Goal: Contribute content

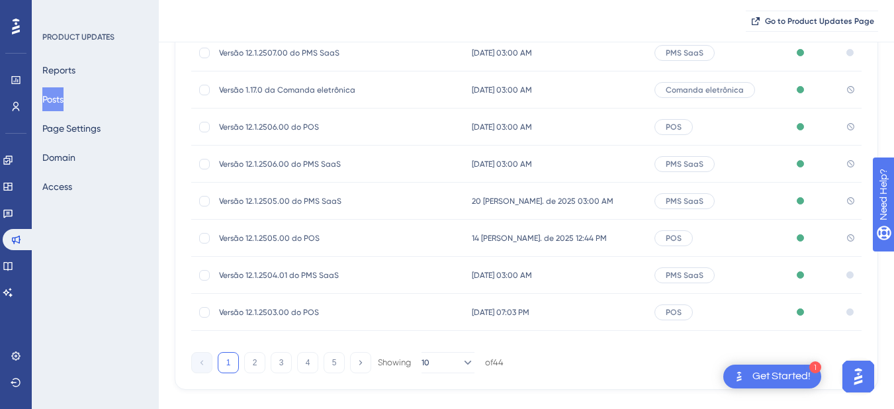
scroll to position [265, 0]
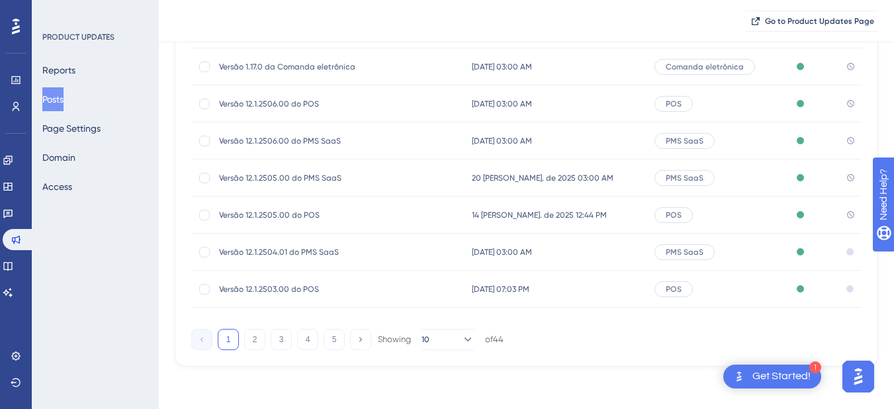
drag, startPoint x: 580, startPoint y: 214, endPoint x: 459, endPoint y: 413, distance: 232.6
click at [580, 214] on span "14 [PERSON_NAME]. de 2025 12:44 PM" at bounding box center [539, 215] width 135 height 11
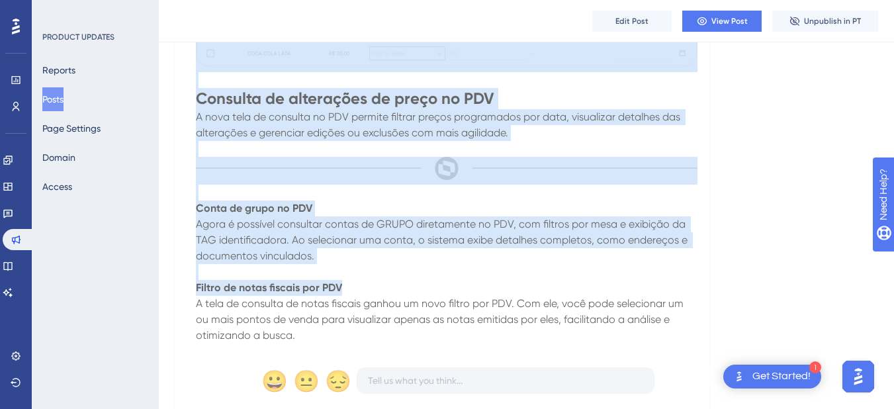
scroll to position [1213, 0]
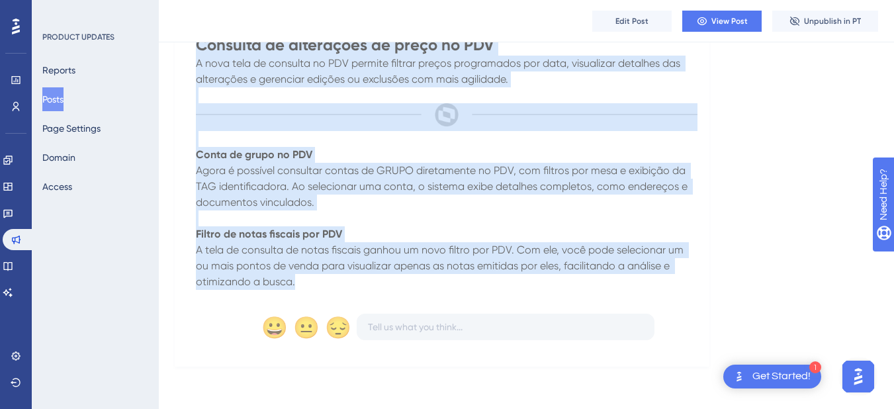
drag, startPoint x: 191, startPoint y: 249, endPoint x: 534, endPoint y: 279, distance: 343.6
copy div "L ipsu dolors am CON adipi el sed 41 do Eius te 5987 inc utlaboree dol mag aliq…"
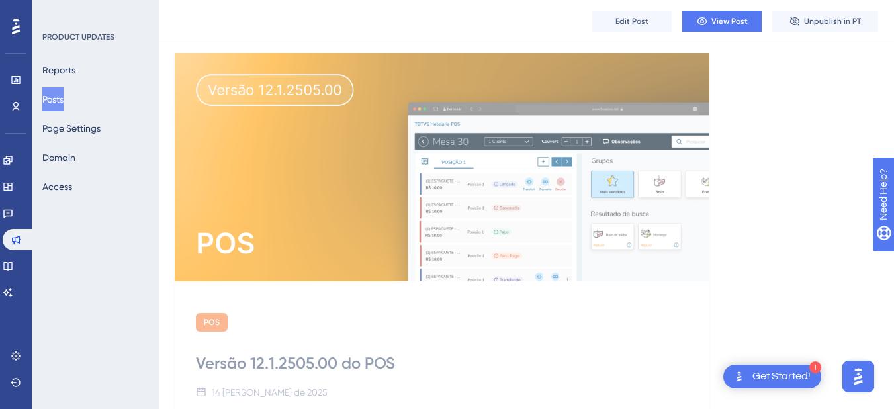
scroll to position [0, 0]
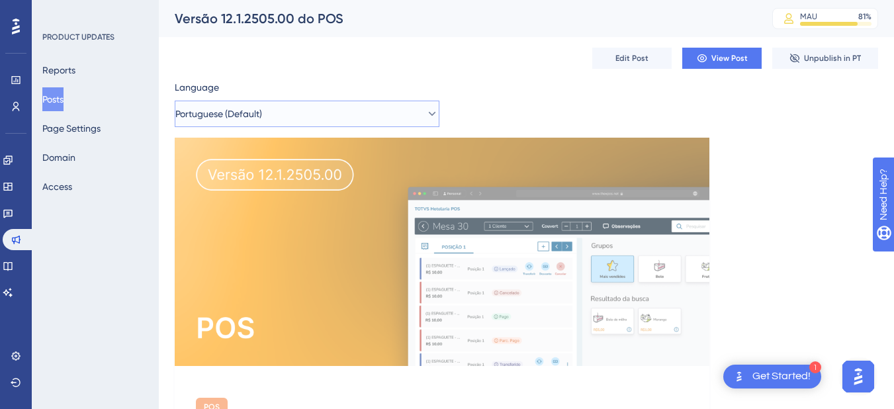
click at [303, 110] on button "Portuguese (Default)" at bounding box center [307, 114] width 265 height 26
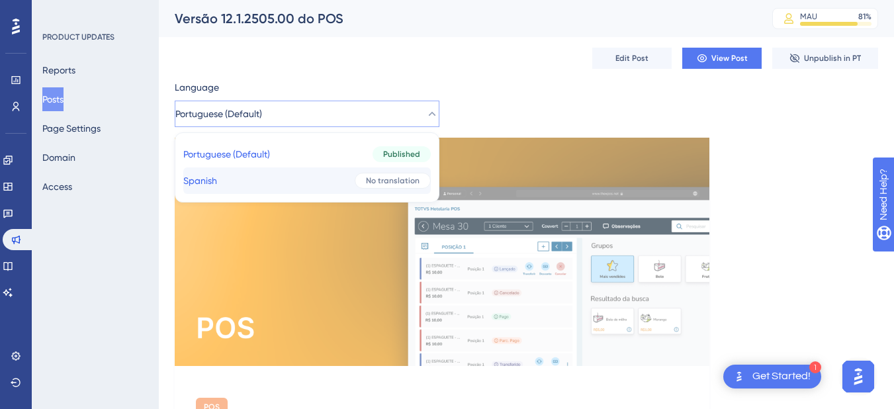
click at [286, 171] on button "Spanish Spanish No translation" at bounding box center [307, 180] width 248 height 26
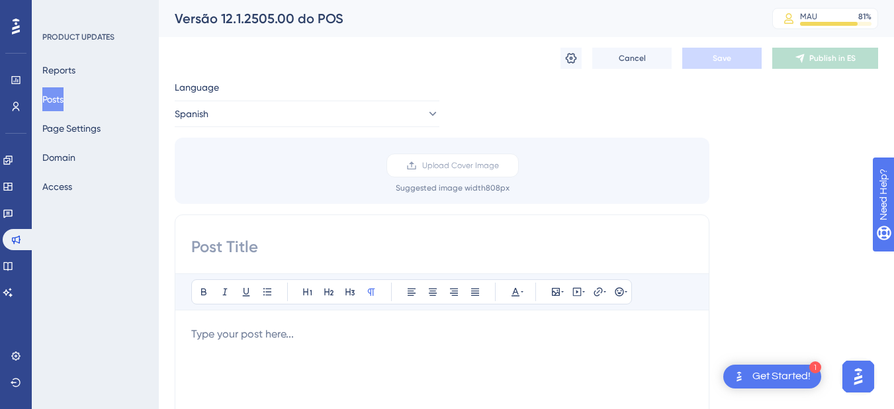
click at [273, 334] on p at bounding box center [442, 334] width 502 height 16
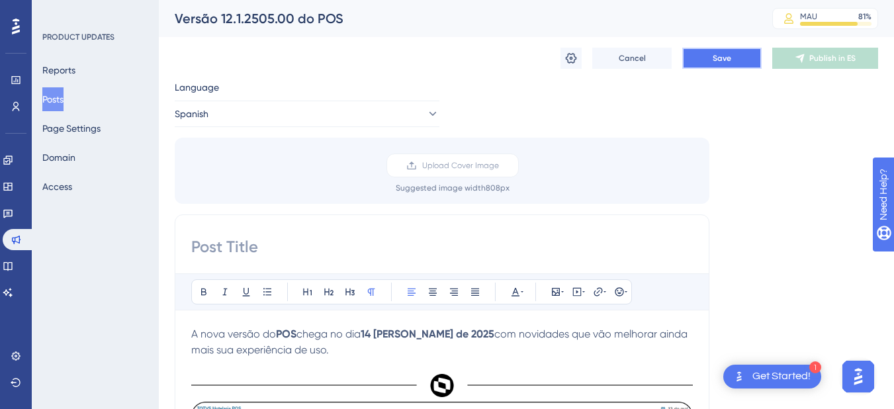
click at [699, 61] on button "Save" at bounding box center [722, 58] width 79 height 21
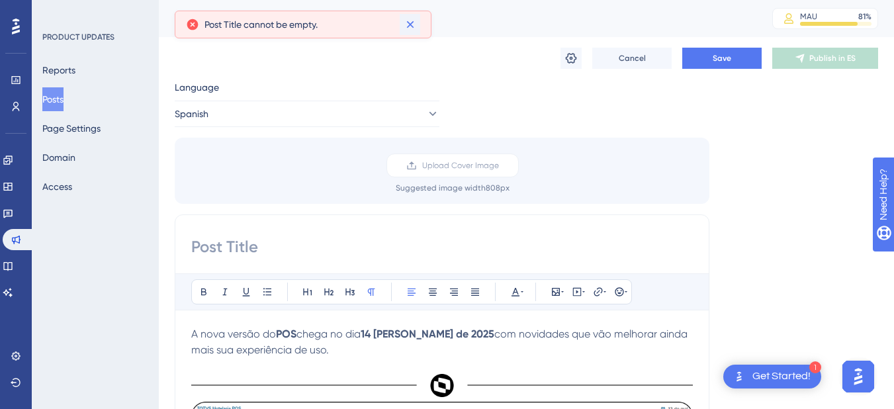
click at [410, 24] on icon at bounding box center [409, 24] width 7 height 7
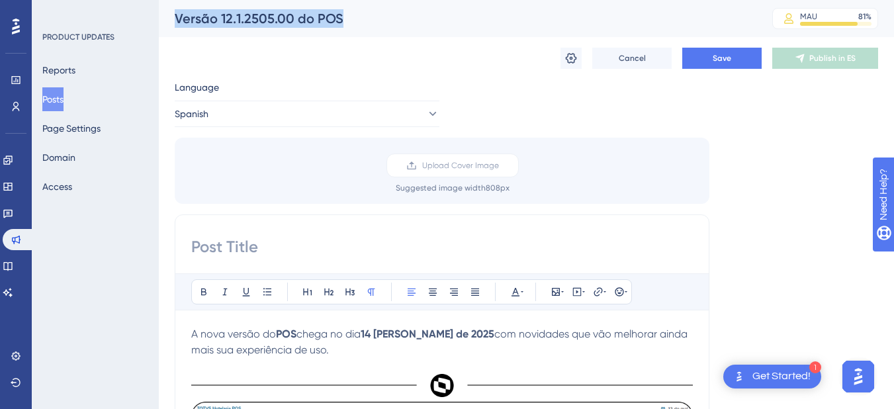
drag, startPoint x: 355, startPoint y: 15, endPoint x: 171, endPoint y: 30, distance: 184.7
click at [171, 30] on div "Versão 12.1.2505.00 do POS MAU 81 % Click to see add-on and upgrade options" at bounding box center [526, 18] width 735 height 37
copy div "Versão 12.1.2505.00 do POS"
click at [228, 254] on input at bounding box center [442, 246] width 502 height 21
paste input "Versão 12.1.2505.00 do POS"
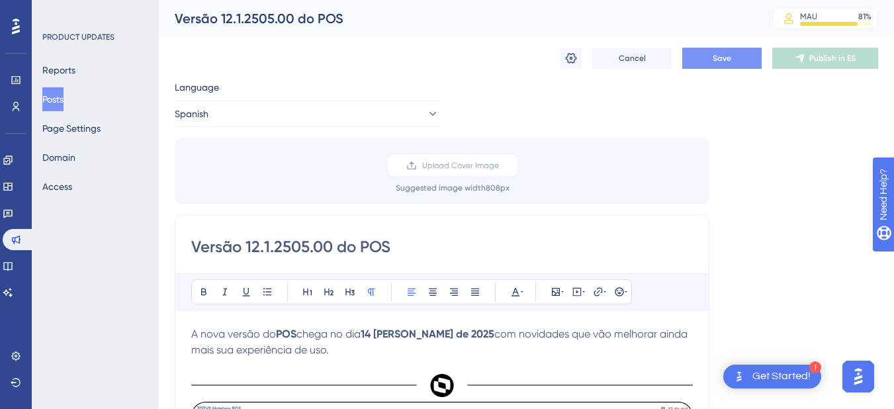
type input "Versão 12.1.2505.00 do POS"
click at [695, 68] on button "Save" at bounding box center [722, 58] width 79 height 21
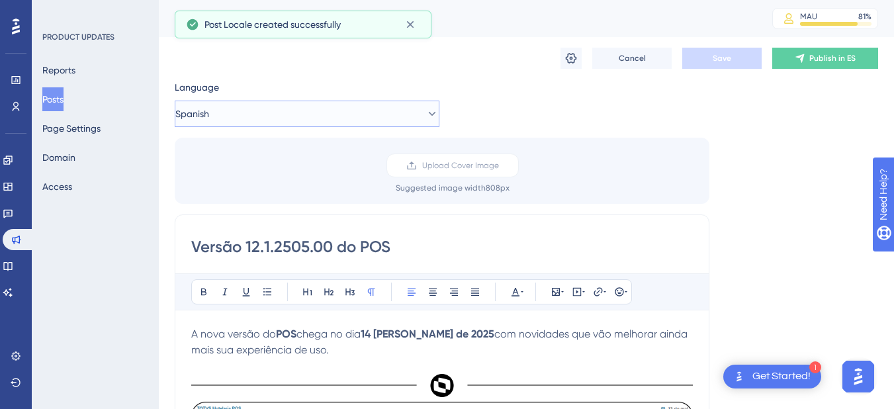
click at [298, 114] on button "Spanish" at bounding box center [307, 114] width 265 height 26
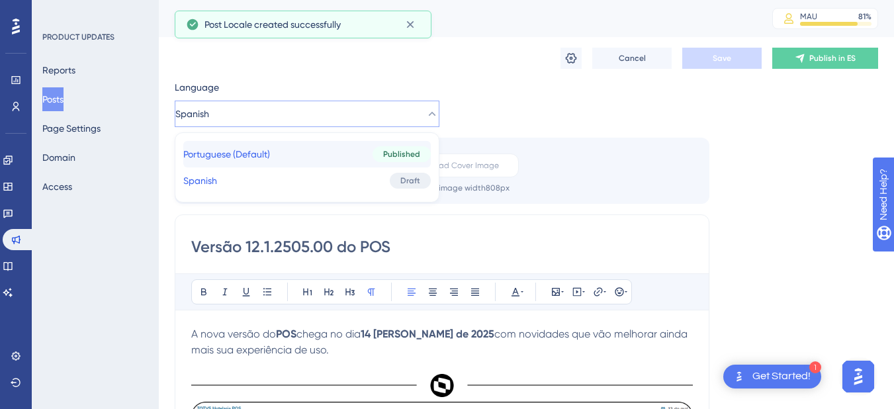
click at [301, 153] on button "Portuguese (Default) Portuguese (Default) Published" at bounding box center [307, 154] width 248 height 26
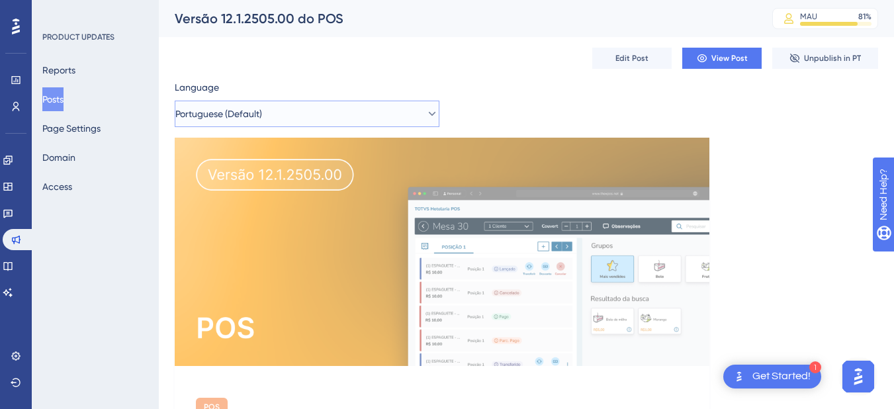
click at [332, 103] on button "Portuguese (Default)" at bounding box center [307, 114] width 265 height 26
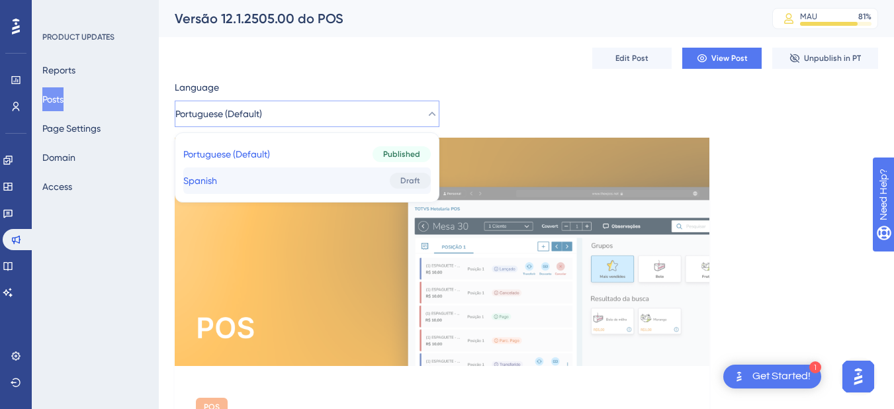
click at [318, 175] on button "Spanish Spanish Draft" at bounding box center [307, 180] width 248 height 26
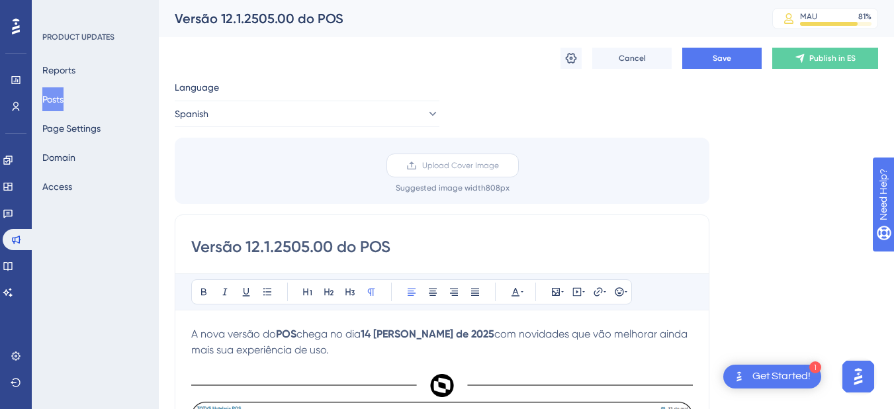
click at [442, 174] on label "Upload Cover Image" at bounding box center [453, 166] width 132 height 24
click at [499, 165] on input "Upload Cover Image" at bounding box center [499, 165] width 0 height 0
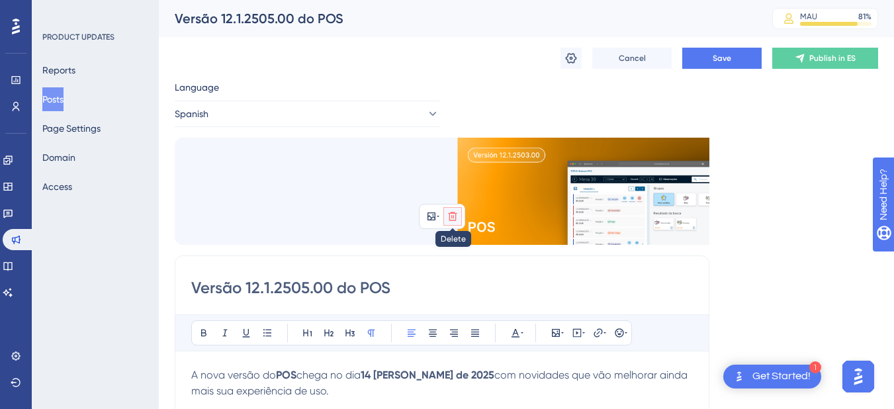
click at [459, 210] on button at bounding box center [453, 216] width 19 height 19
click at [455, 248] on icon at bounding box center [452, 247] width 13 height 13
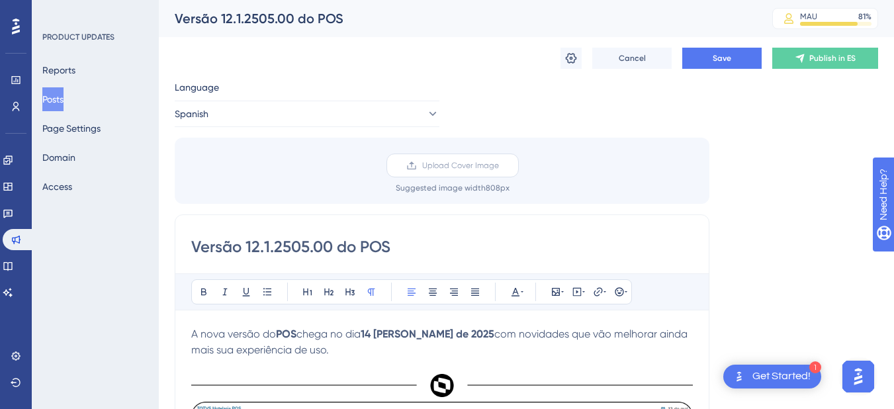
click at [444, 169] on span "Upload Cover Image" at bounding box center [460, 165] width 77 height 11
click at [499, 165] on input "Upload Cover Image" at bounding box center [499, 165] width 0 height 0
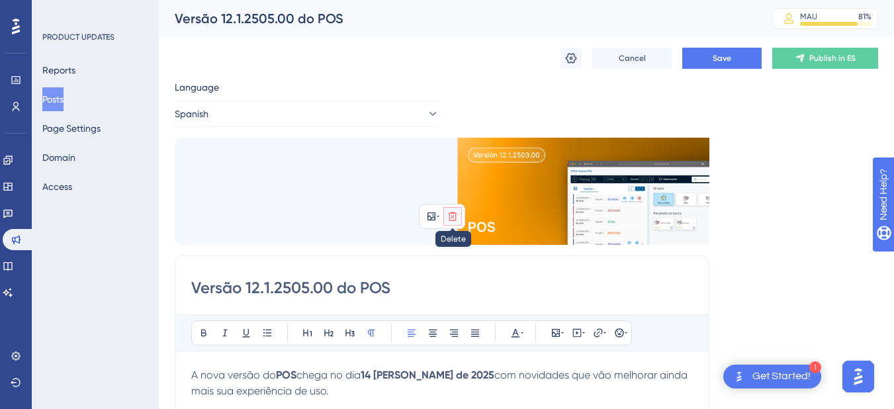
click at [455, 209] on button at bounding box center [453, 216] width 19 height 19
click at [457, 246] on icon at bounding box center [452, 247] width 13 height 13
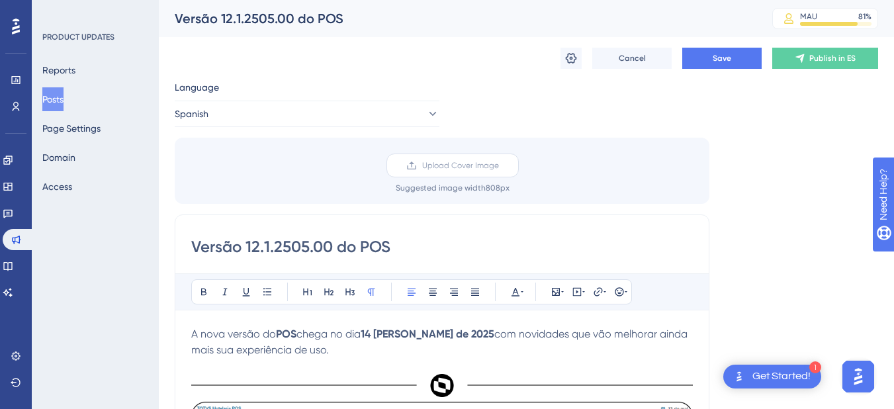
click at [448, 160] on span "Upload Cover Image" at bounding box center [460, 165] width 77 height 11
click at [499, 165] on input "Upload Cover Image" at bounding box center [499, 165] width 0 height 0
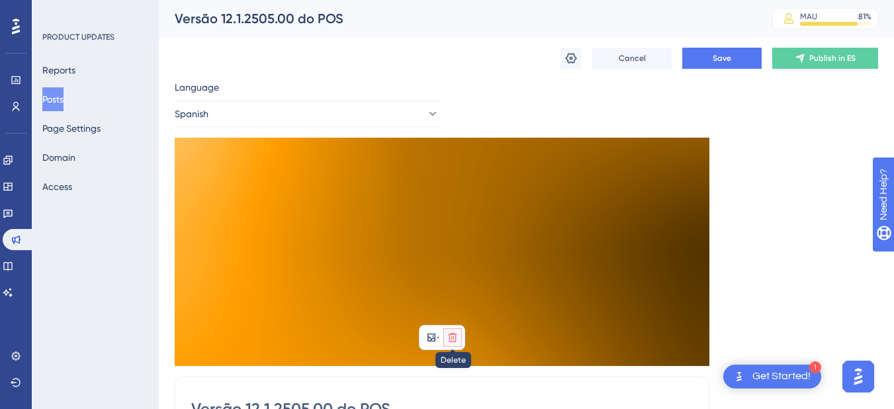
click at [452, 333] on icon at bounding box center [453, 337] width 11 height 11
click at [453, 369] on icon at bounding box center [452, 368] width 13 height 13
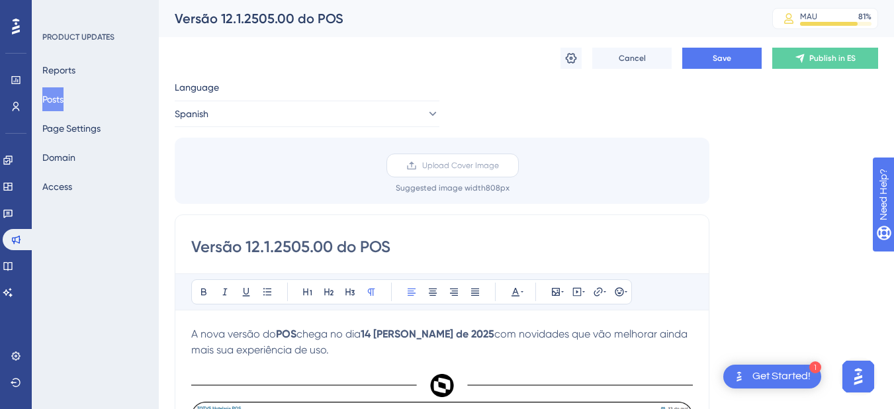
click at [489, 171] on label "Upload Cover Image" at bounding box center [453, 166] width 132 height 24
click at [499, 165] on input "Upload Cover Image" at bounding box center [499, 165] width 0 height 0
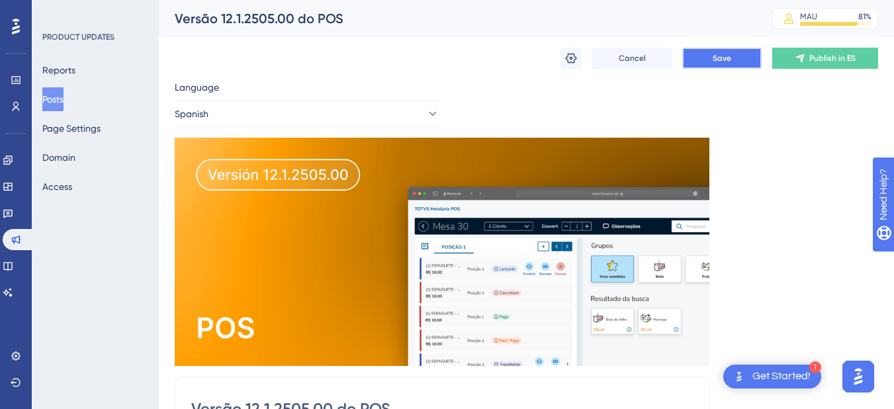
click at [685, 59] on button "Save" at bounding box center [722, 58] width 79 height 21
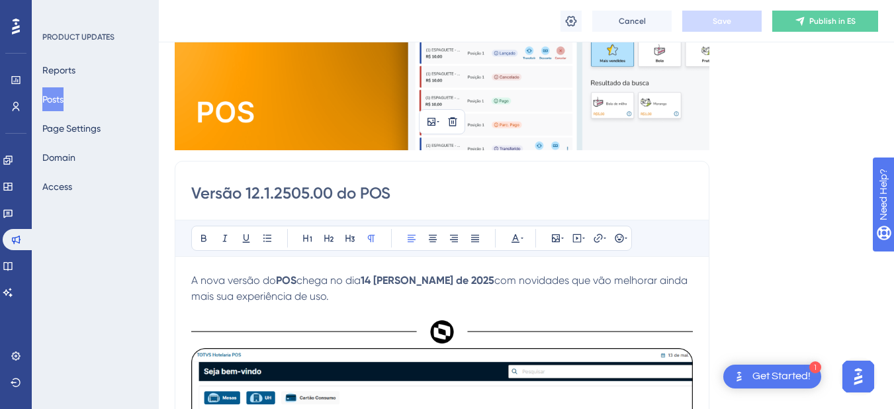
scroll to position [265, 0]
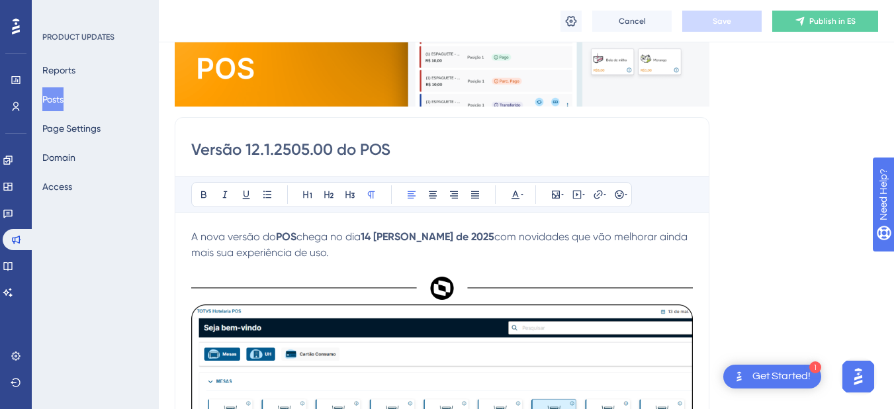
drag, startPoint x: 411, startPoint y: 147, endPoint x: 188, endPoint y: 164, distance: 223.7
click at [422, 156] on input "Versão 12.1.2505.00 do POS" at bounding box center [442, 149] width 502 height 21
paste input "ión 12.1.2505.00 del"
type input "Versión 12.1.2505.00 del POS"
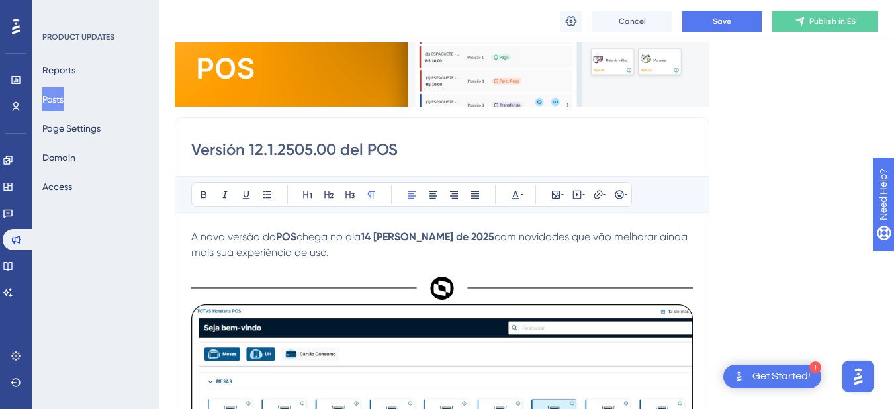
drag, startPoint x: 306, startPoint y: 259, endPoint x: 182, endPoint y: 233, distance: 126.5
copy p "A nova versão do POS chega no dia 14 [PERSON_NAME] de 2025 com novidades que vã…"
click at [303, 257] on span "com novidades que vão melhorar ainda mais sua experiência de uso." at bounding box center [440, 244] width 499 height 28
drag, startPoint x: 308, startPoint y: 257, endPoint x: 151, endPoint y: 232, distance: 159.4
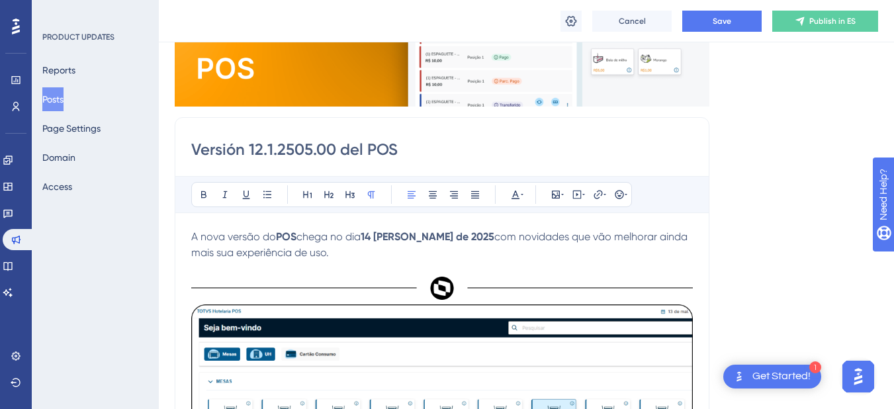
drag, startPoint x: 293, startPoint y: 236, endPoint x: 310, endPoint y: 236, distance: 16.5
click at [310, 236] on span "La nueva versión del POS llega el [DATE][PERSON_NAME] con novedades que mejorar…" at bounding box center [431, 244] width 481 height 28
drag, startPoint x: 354, startPoint y: 238, endPoint x: 449, endPoint y: 242, distance: 94.8
click at [449, 242] on span "llega el [DATE][PERSON_NAME] con novedades que mejorarán aún más tu experiencia…" at bounding box center [428, 244] width 475 height 28
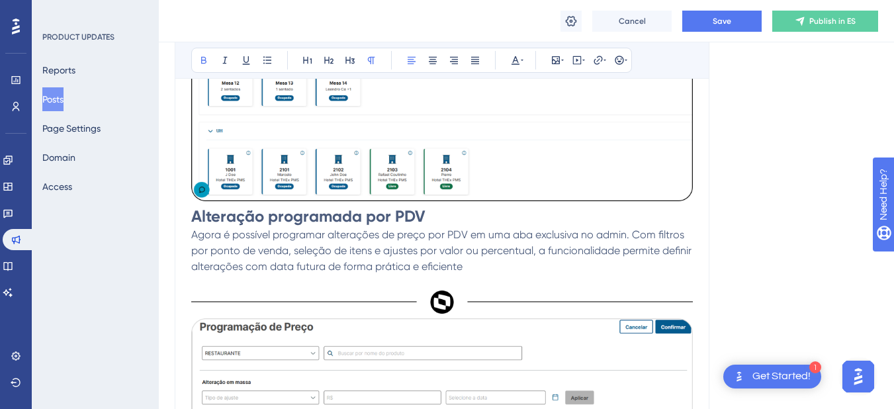
scroll to position [662, 0]
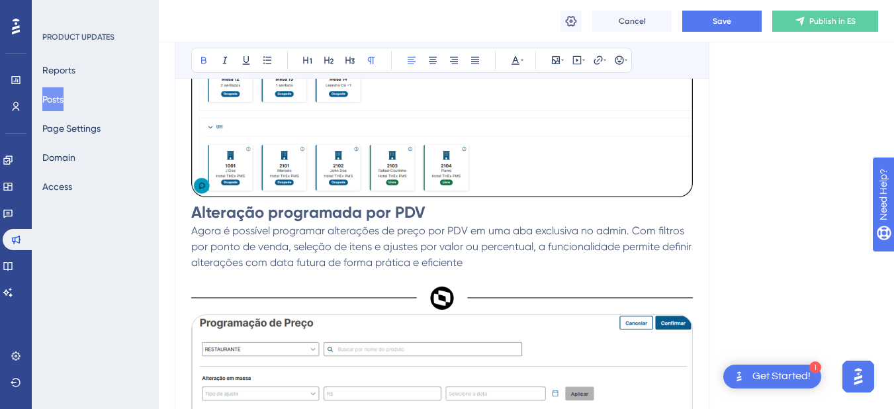
drag, startPoint x: 191, startPoint y: 231, endPoint x: 240, endPoint y: 246, distance: 51.1
click at [240, 246] on div "Versión 12.1.2505.00 del POS Bold Italic Underline Bullet Point Heading 1 Headi…" at bounding box center [442, 243] width 535 height 1047
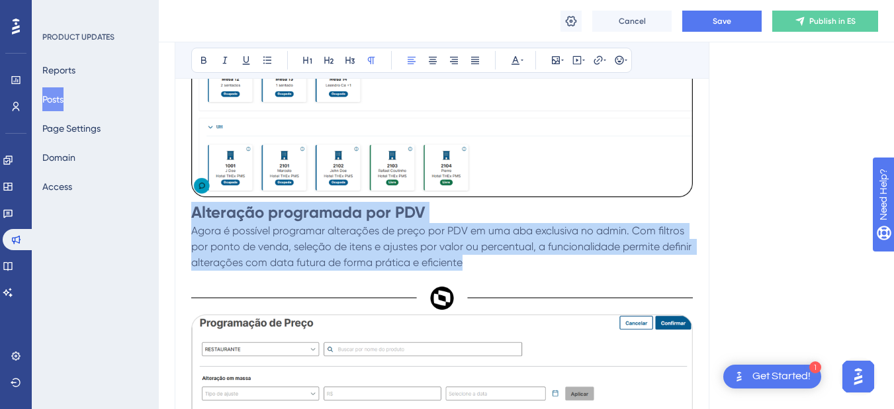
drag, startPoint x: 502, startPoint y: 263, endPoint x: 174, endPoint y: 212, distance: 332.3
click at [174, 212] on div "Performance Users Engagement Widgets Feedback Product Updates Knowledge Base AI…" at bounding box center [526, 224] width 735 height 1773
copy div "Alteração programada por PDV Agora é possível programar alterações de preço por…"
click at [195, 235] on span "Agora é possível programar alterações de preço por PDV em uma aba exclusiva no …" at bounding box center [442, 246] width 503 height 44
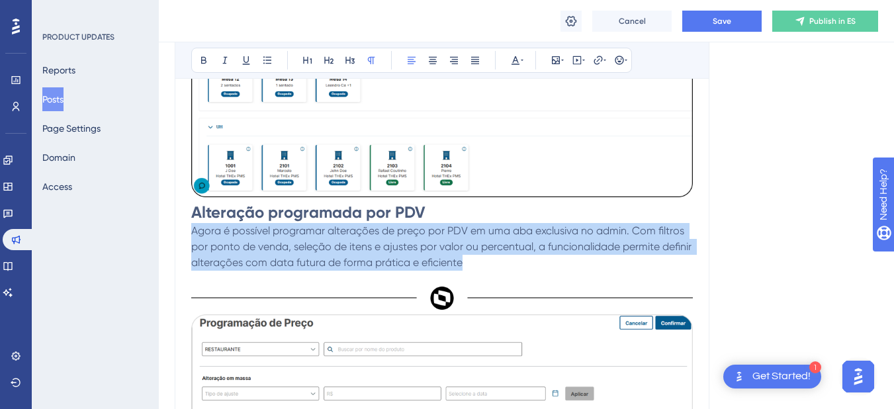
drag, startPoint x: 193, startPoint y: 234, endPoint x: 510, endPoint y: 258, distance: 317.3
click at [510, 258] on p "Agora é possível programar alterações de preço por PDV em uma aba exclusiva no …" at bounding box center [442, 247] width 502 height 48
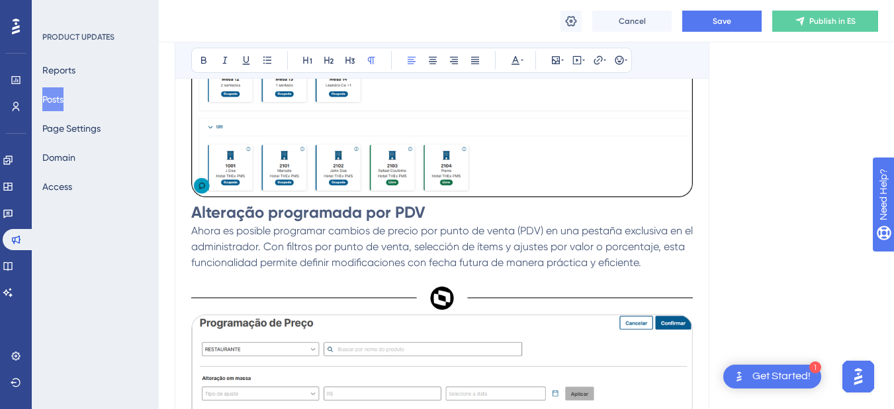
click at [443, 213] on h1 "Alteração programada por PDV" at bounding box center [442, 212] width 502 height 21
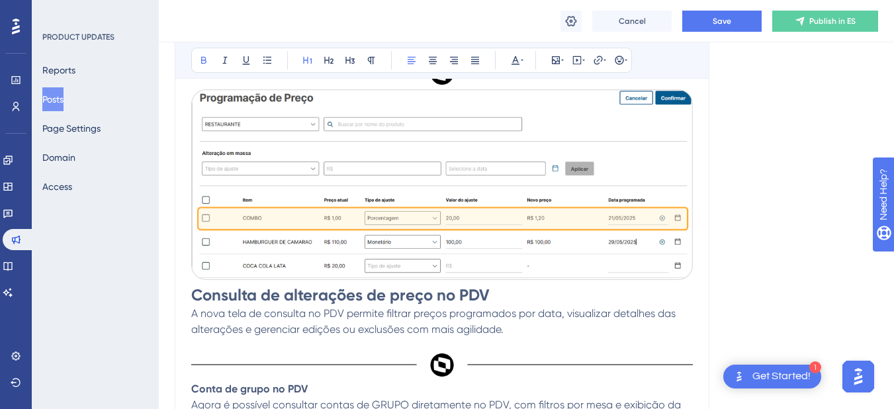
scroll to position [927, 0]
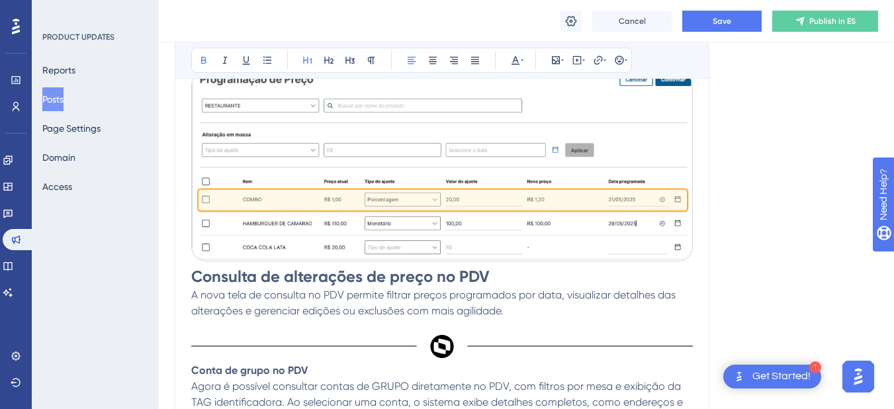
click at [529, 269] on h1 "Consulta de alterações de preço no PDV" at bounding box center [442, 276] width 502 height 21
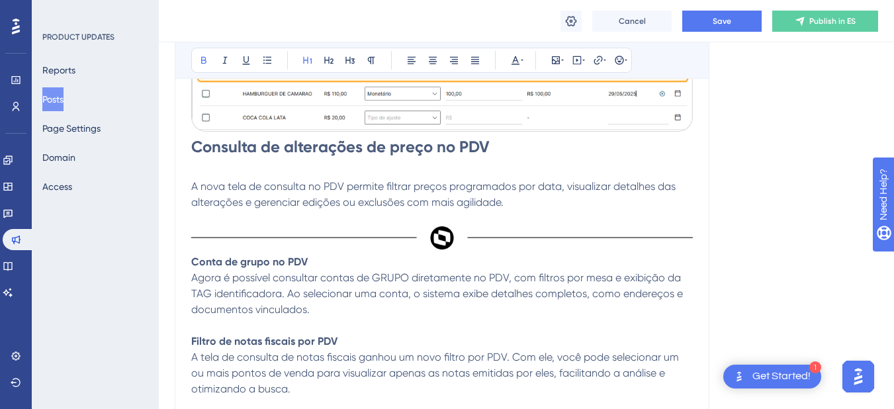
scroll to position [1059, 0]
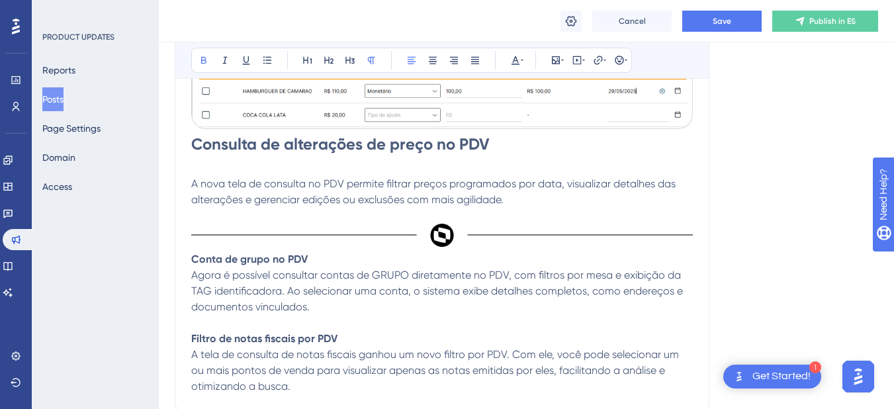
click at [389, 257] on p "Conta de grupo no PDV" at bounding box center [442, 260] width 502 height 16
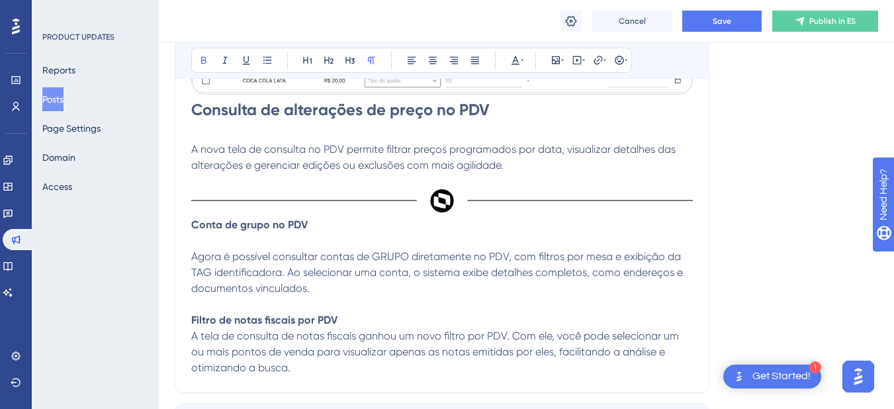
scroll to position [1125, 0]
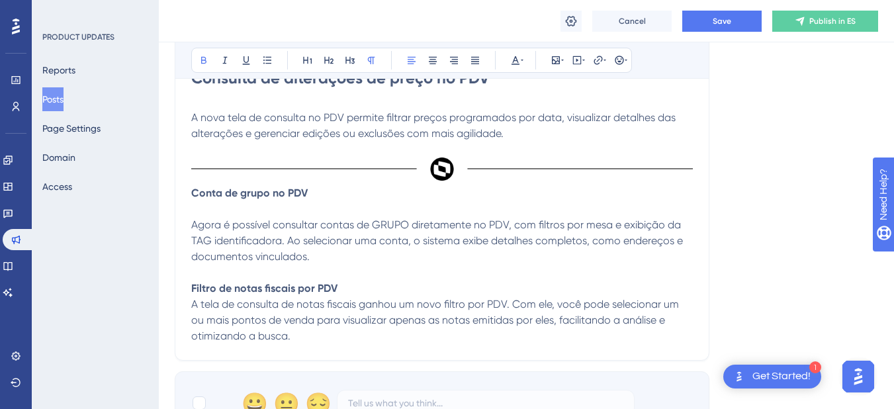
click at [368, 289] on p "Filtro de notas fiscais por PDV" at bounding box center [442, 289] width 502 height 16
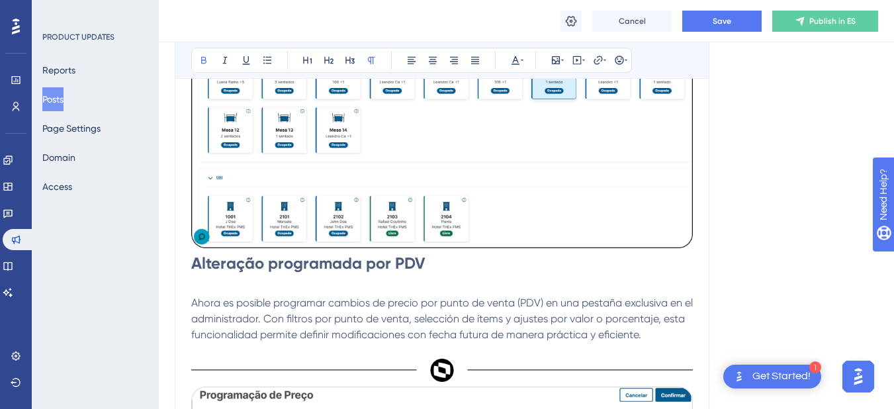
scroll to position [596, 0]
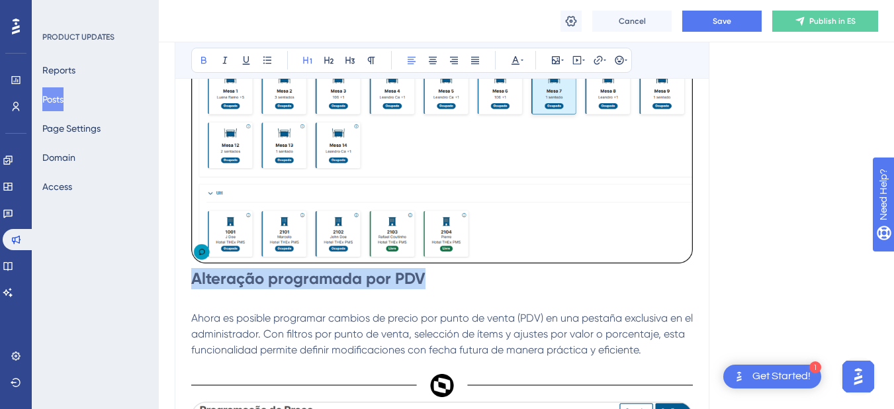
drag, startPoint x: 195, startPoint y: 276, endPoint x: 423, endPoint y: 277, distance: 228.4
click at [423, 277] on strong "Alteração programada por PDV" at bounding box center [308, 278] width 234 height 19
drag, startPoint x: 408, startPoint y: 279, endPoint x: 189, endPoint y: 287, distance: 218.6
click at [189, 287] on div "Versión 12.1.2505.00 del POS Bold Italic Underline Bullet Point Heading 1 Headi…" at bounding box center [442, 346] width 535 height 1121
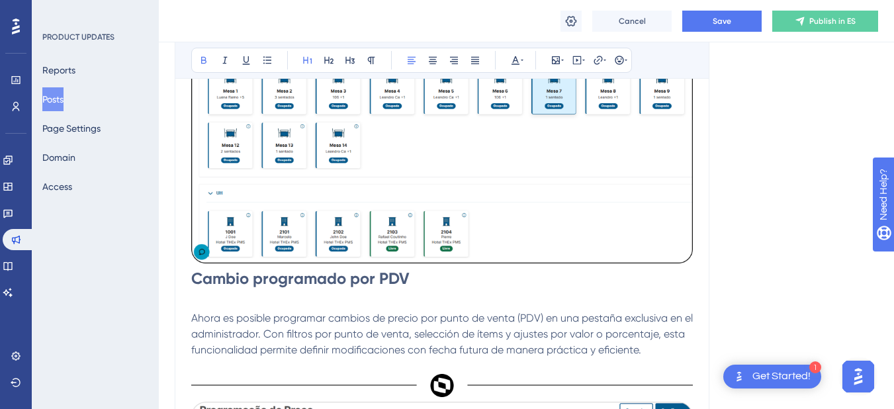
click at [733, 244] on div "Language Spanish Insert an Image Delete Versión 12.1.2505.00 del POS Bold Itali…" at bounding box center [527, 234] width 704 height 1491
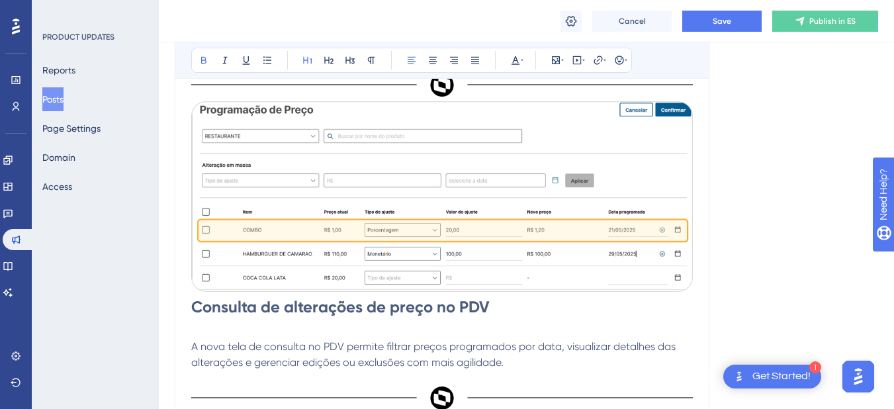
scroll to position [993, 0]
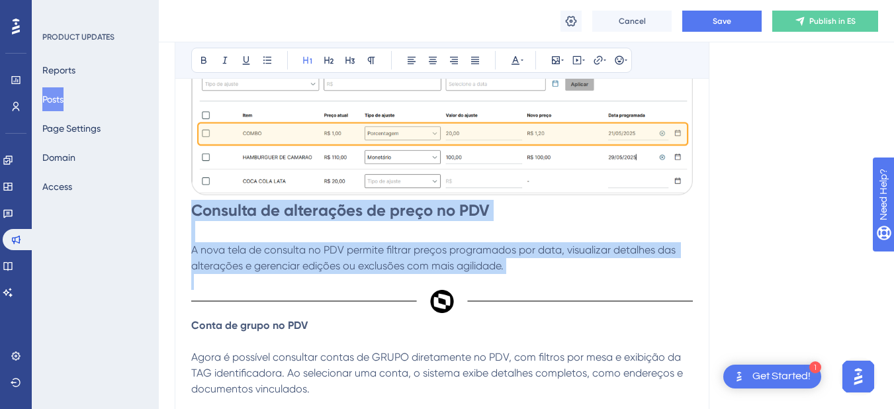
drag, startPoint x: 193, startPoint y: 212, endPoint x: 545, endPoint y: 275, distance: 357.7
copy div "Consulta de alterações de preço no PDV A nova tela de consulta no PDV permite f…"
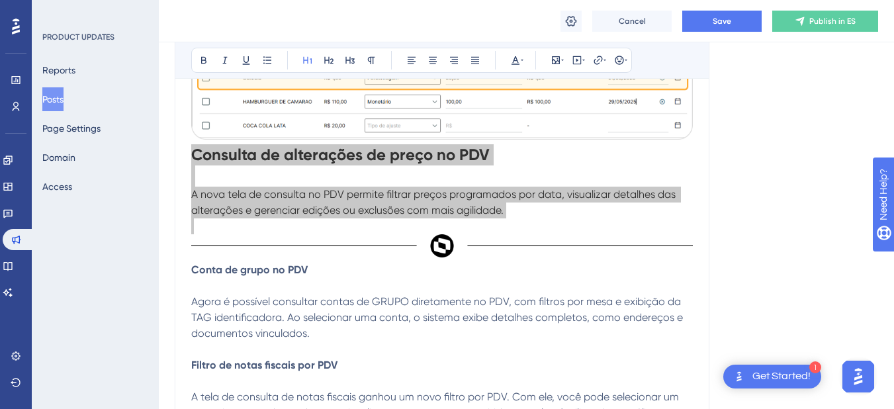
scroll to position [1125, 0]
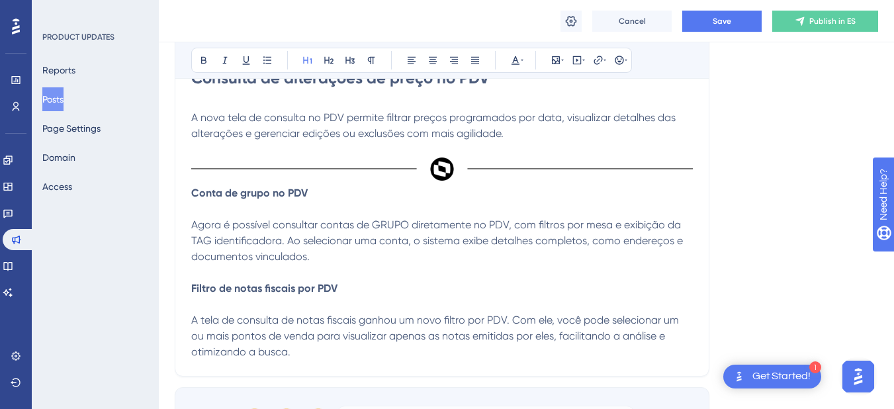
drag, startPoint x: 190, startPoint y: 195, endPoint x: 257, endPoint y: 212, distance: 69.0
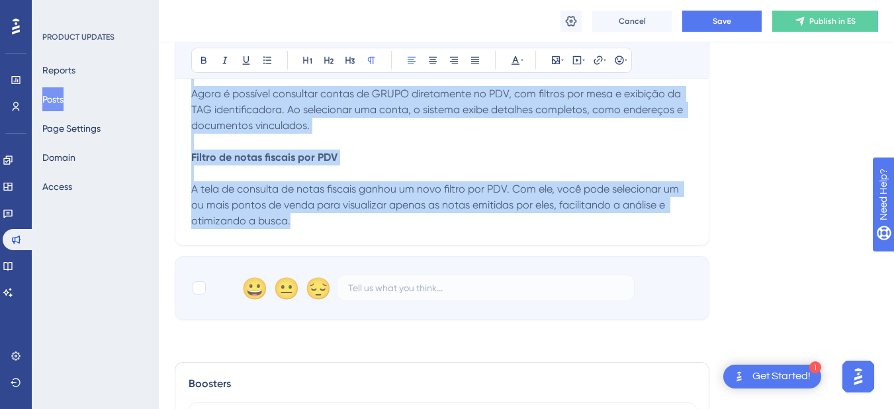
scroll to position [1258, 0]
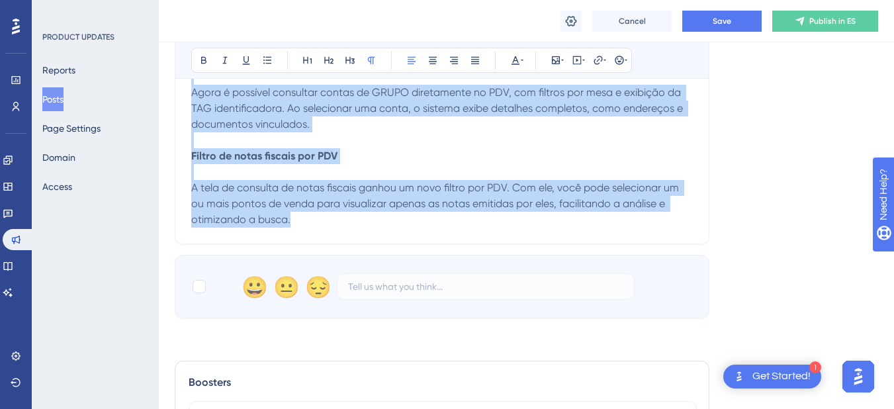
drag, startPoint x: 193, startPoint y: 196, endPoint x: 354, endPoint y: 247, distance: 168.1
copy div "Conta de grupo no PDV Agora é possível consultar contas de GRUPO diretamente no…"
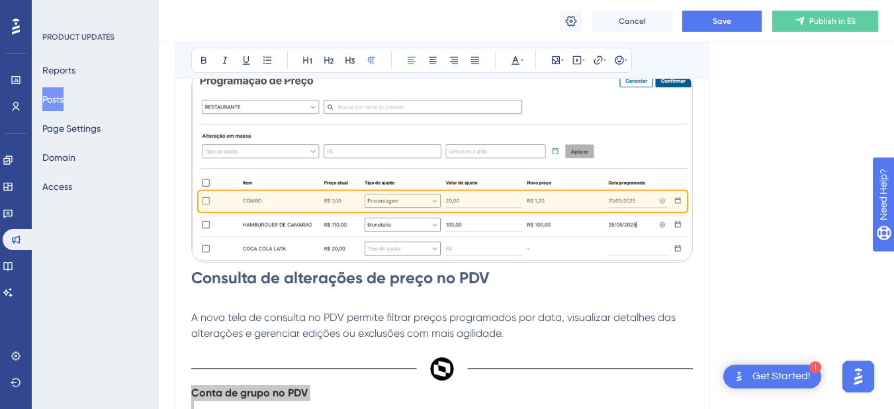
scroll to position [993, 0]
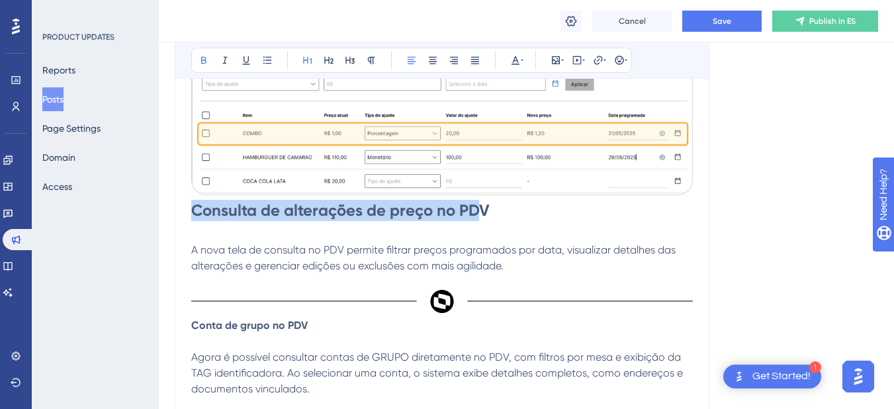
drag, startPoint x: 192, startPoint y: 212, endPoint x: 483, endPoint y: 218, distance: 291.3
click at [483, 218] on strong "Consulta de alterações de preço no PDV" at bounding box center [340, 210] width 299 height 19
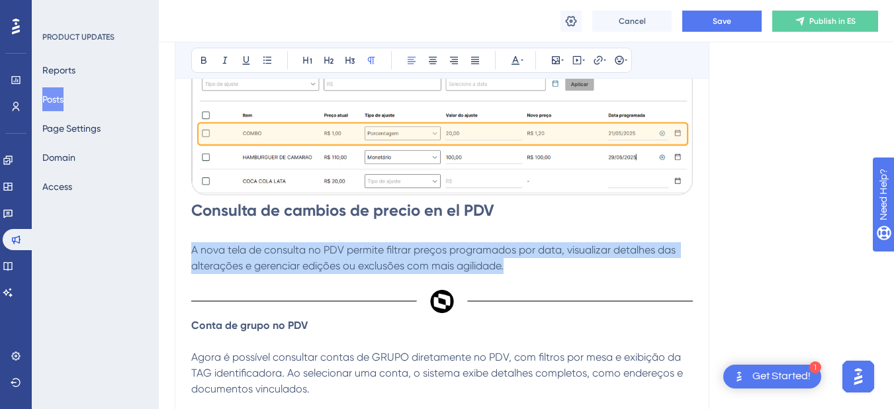
drag, startPoint x: 193, startPoint y: 251, endPoint x: 513, endPoint y: 265, distance: 320.7
click at [513, 265] on p "A nova tela de consulta no PDV permite filtrar preços programados por data, vis…" at bounding box center [442, 258] width 502 height 32
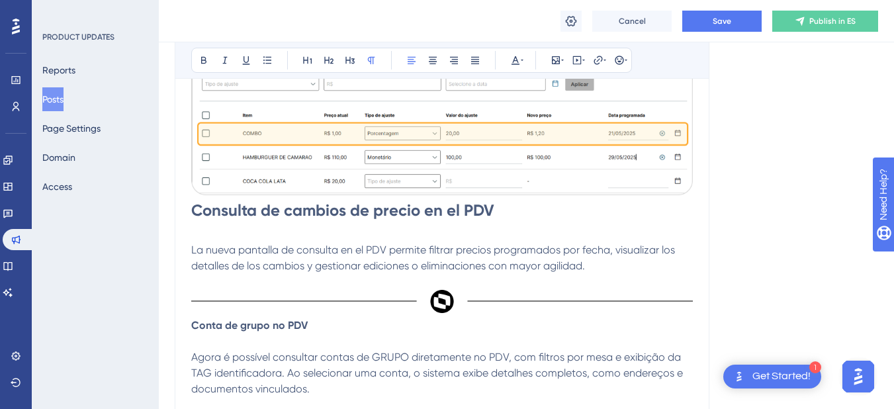
scroll to position [1059, 0]
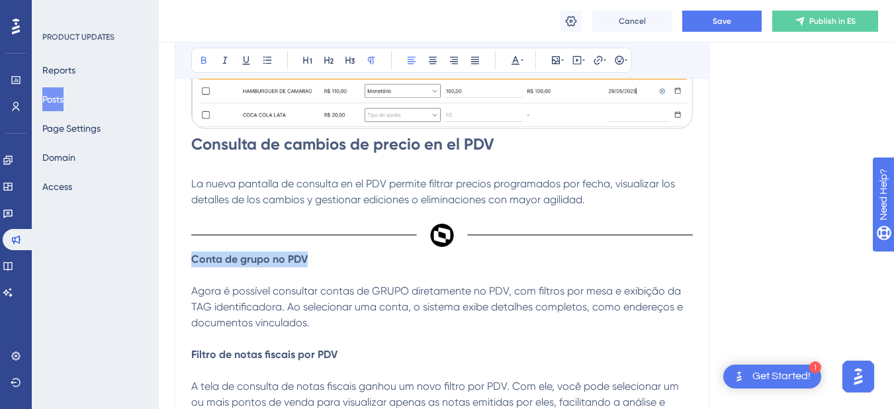
drag, startPoint x: 193, startPoint y: 260, endPoint x: 305, endPoint y: 261, distance: 111.2
click at [305, 261] on strong "Conta de grupo no PDV" at bounding box center [249, 259] width 117 height 13
drag, startPoint x: 324, startPoint y: 261, endPoint x: 193, endPoint y: 261, distance: 130.4
click at [193, 261] on p "Cuenta de grupo en el PDV" at bounding box center [442, 268] width 502 height 32
drag, startPoint x: 324, startPoint y: 261, endPoint x: 193, endPoint y: 262, distance: 131.1
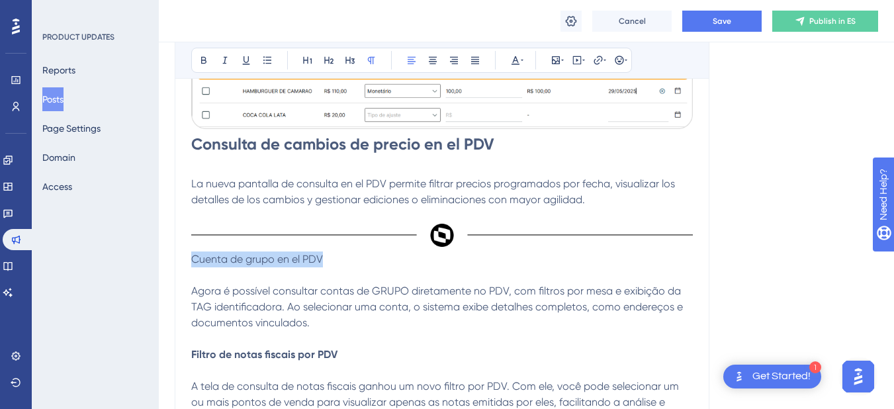
click at [193, 262] on p "Cuenta de grupo en el PDV" at bounding box center [442, 268] width 502 height 32
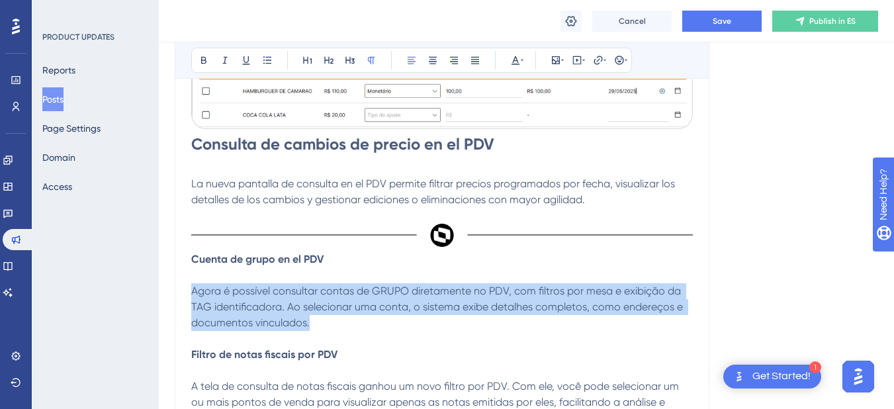
drag, startPoint x: 193, startPoint y: 292, endPoint x: 309, endPoint y: 324, distance: 120.8
click at [309, 324] on p "Agora é possível consultar contas de GRUPO diretamente no PDV, com filtros por …" at bounding box center [442, 307] width 502 height 48
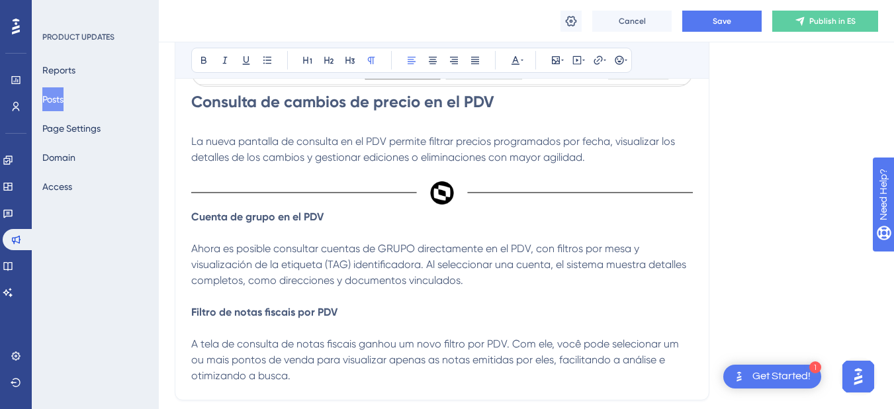
scroll to position [1125, 0]
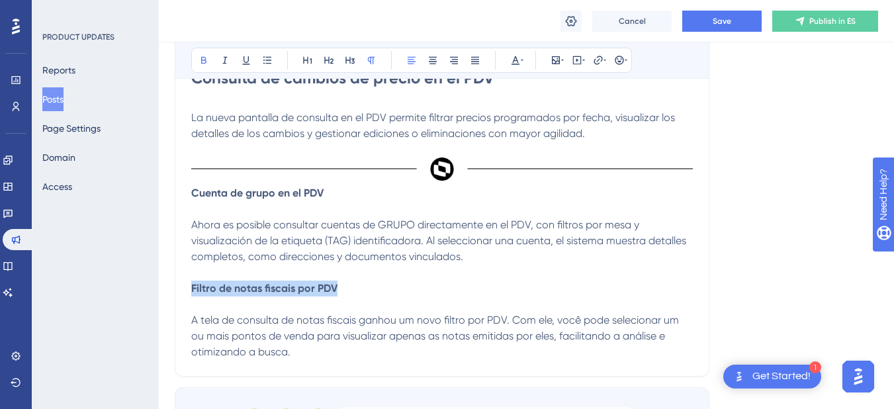
drag, startPoint x: 336, startPoint y: 288, endPoint x: 189, endPoint y: 293, distance: 147.0
drag, startPoint x: 191, startPoint y: 289, endPoint x: 228, endPoint y: 289, distance: 37.1
drag, startPoint x: 313, startPoint y: 289, endPoint x: 187, endPoint y: 296, distance: 126.0
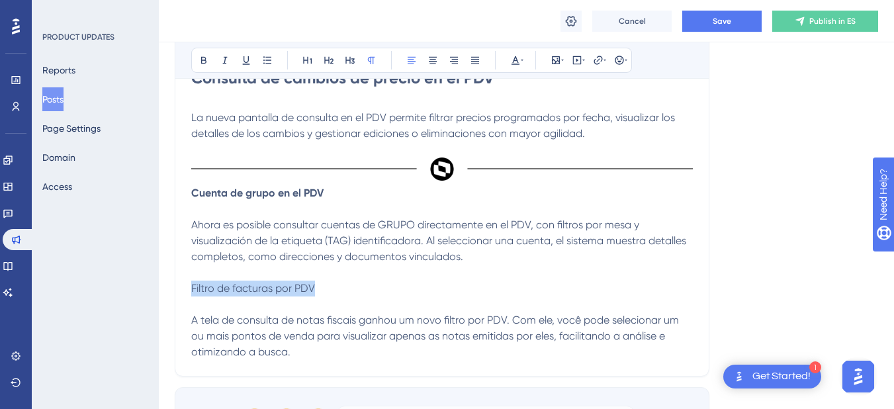
drag, startPoint x: 316, startPoint y: 289, endPoint x: 194, endPoint y: 295, distance: 122.6
click at [194, 295] on p "Filtro de facturas por PDV" at bounding box center [442, 297] width 502 height 32
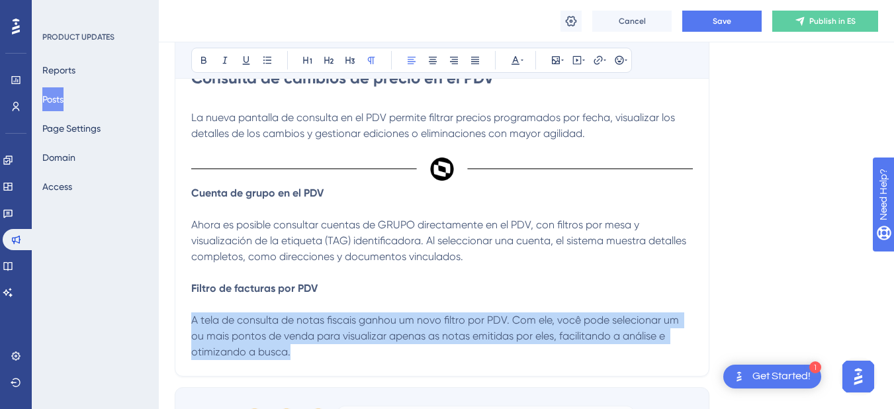
drag, startPoint x: 232, startPoint y: 351, endPoint x: 179, endPoint y: 324, distance: 59.2
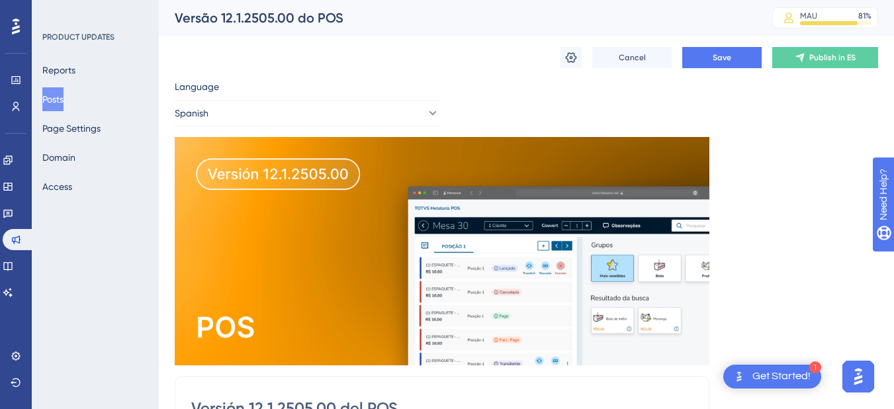
scroll to position [0, 0]
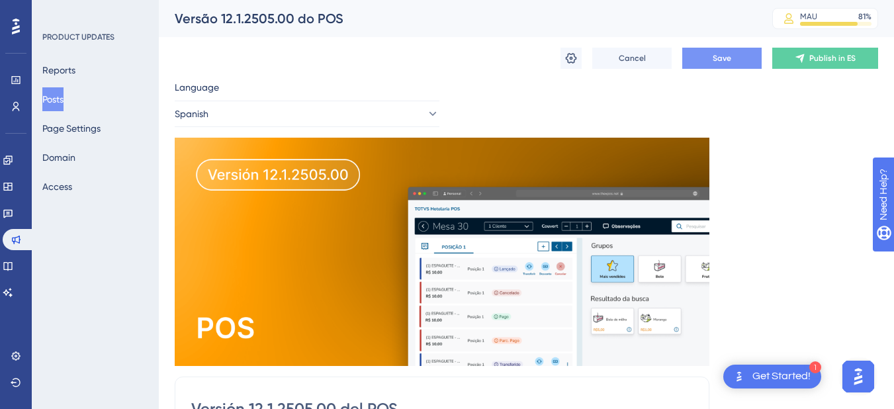
click at [709, 52] on button "Save" at bounding box center [722, 58] width 79 height 21
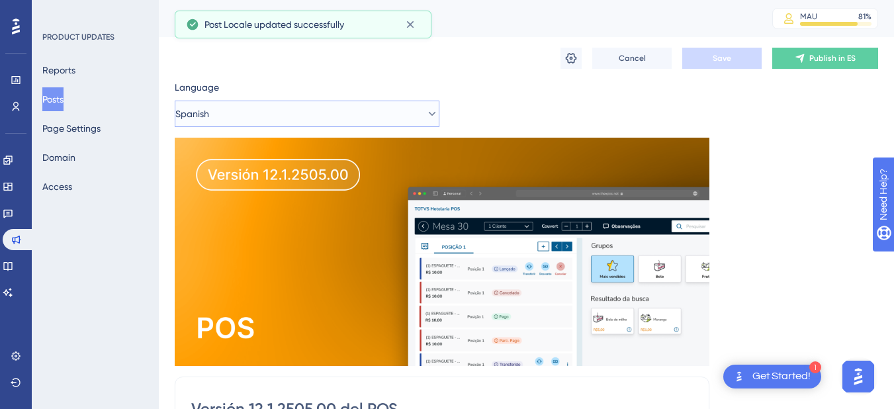
click at [337, 113] on button "Spanish" at bounding box center [307, 114] width 265 height 26
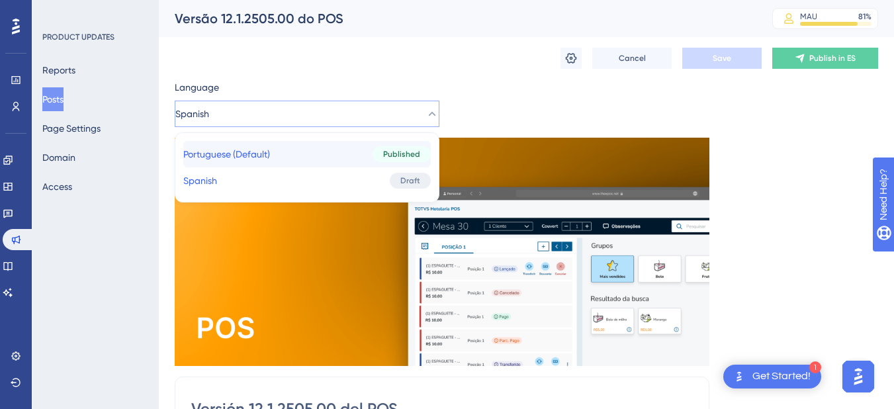
click at [336, 157] on button "Portuguese (Default) Portuguese (Default) Published" at bounding box center [307, 154] width 248 height 26
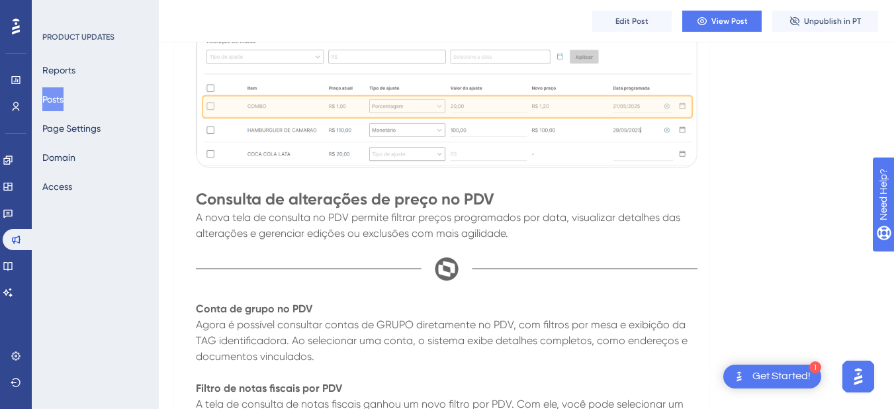
scroll to position [1213, 0]
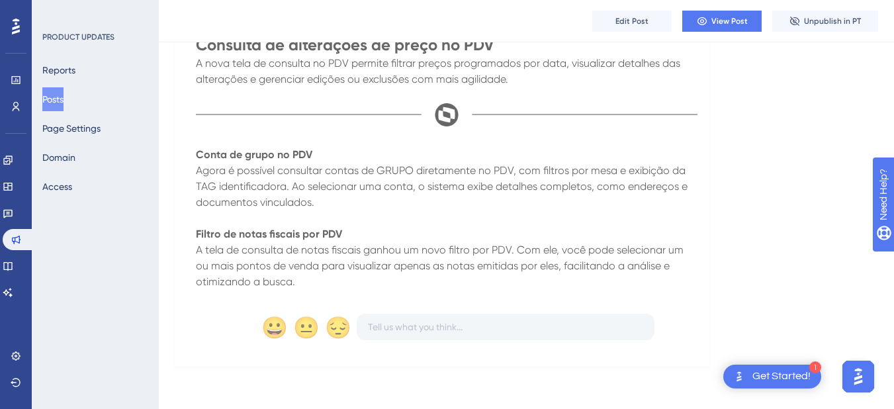
click at [54, 98] on button "Posts" at bounding box center [52, 99] width 21 height 24
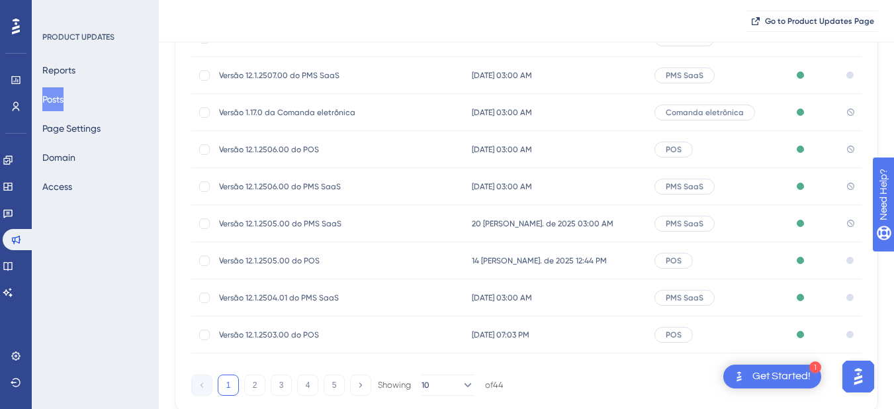
scroll to position [199, 0]
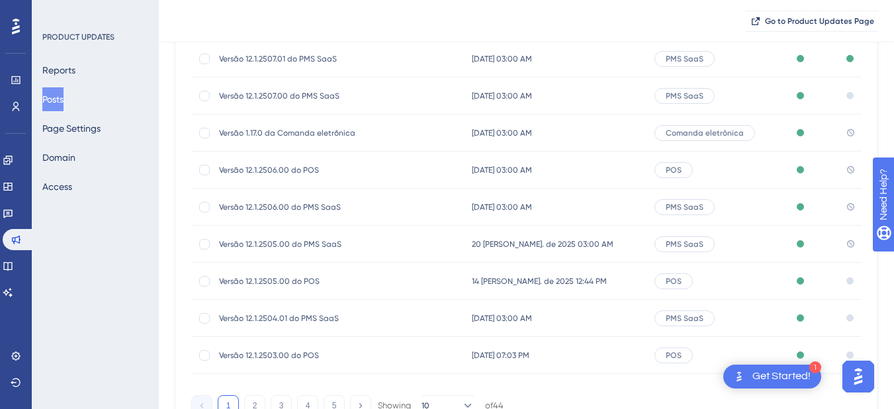
click at [323, 130] on span "Versão 1.17.0 da Comanda eletrônica" at bounding box center [325, 133] width 212 height 11
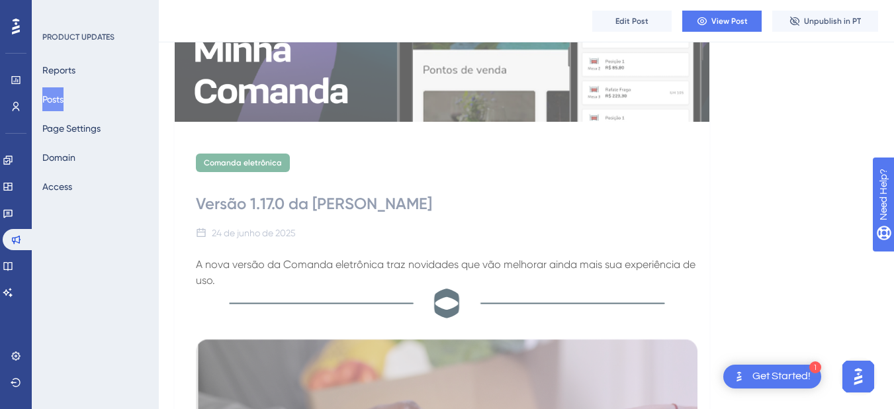
scroll to position [265, 0]
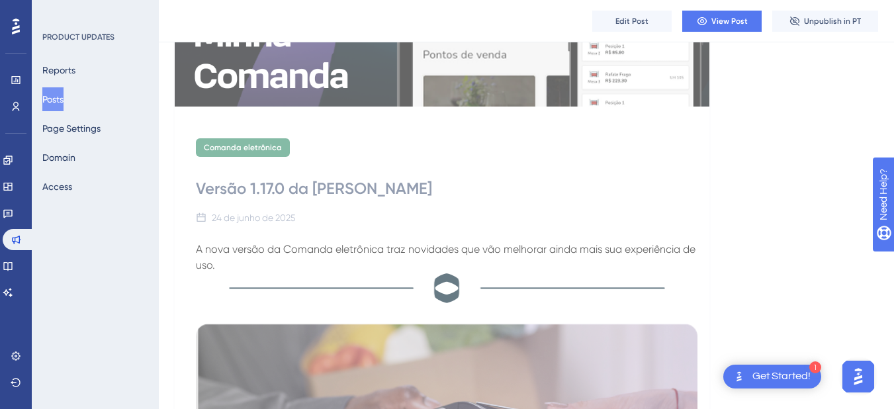
drag, startPoint x: 198, startPoint y: 190, endPoint x: 477, endPoint y: 170, distance: 280.1
copy div "Versão 1.17.0 da [PERSON_NAME]"
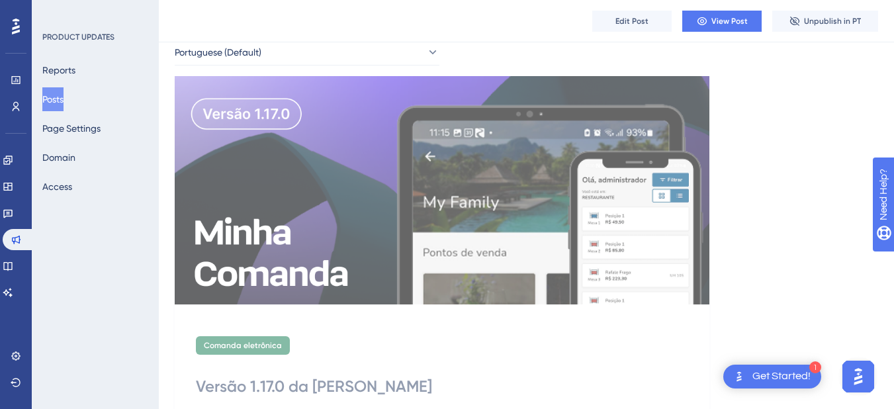
scroll to position [66, 0]
click at [299, 51] on button "Portuguese (Default)" at bounding box center [307, 53] width 265 height 26
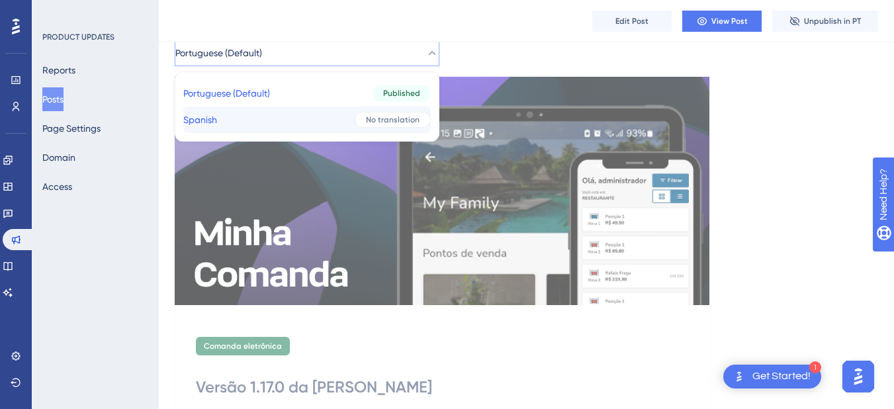
click at [290, 118] on button "Spanish Spanish No translation" at bounding box center [307, 120] width 248 height 26
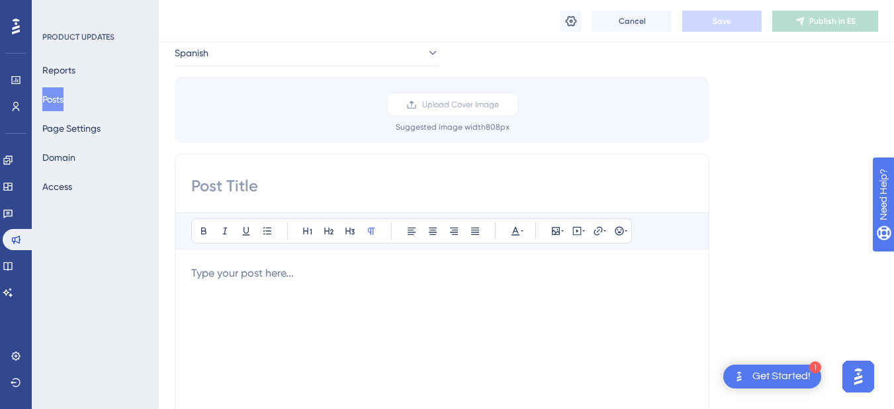
click at [246, 190] on input at bounding box center [442, 185] width 502 height 21
paste input "Versión 1.17.0 de Mi Comanda"
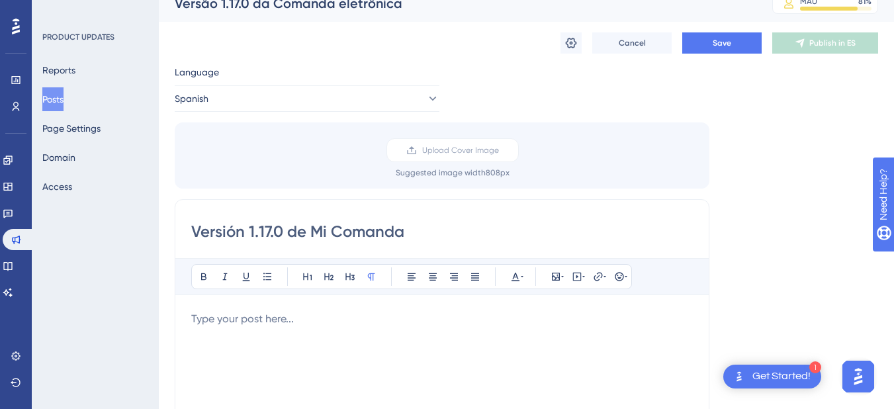
scroll to position [0, 0]
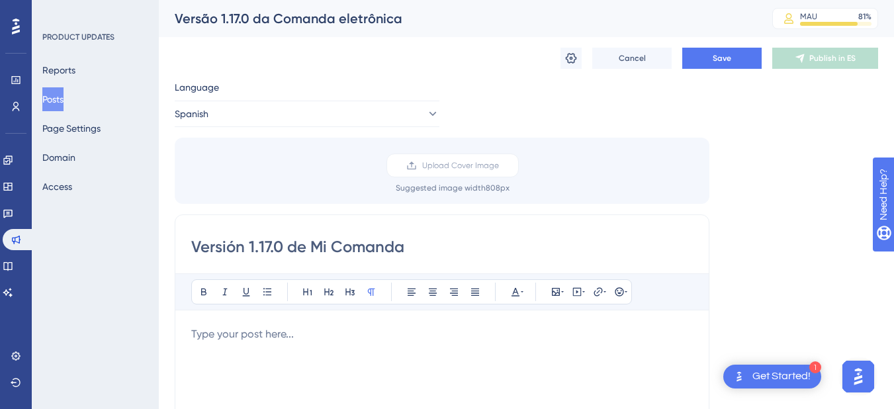
type input "Versión 1.17.0 de Mi Comanda"
click at [753, 229] on div "Language Spanish Upload Cover Image Suggested image width 808 px Versión 1.17.0…" at bounding box center [527, 393] width 704 height 629
click at [722, 51] on button "Save" at bounding box center [722, 58] width 79 height 21
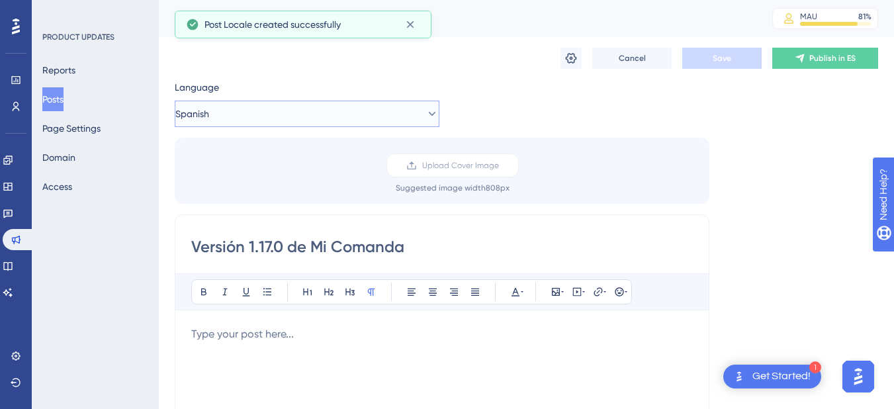
click at [281, 103] on button "Spanish" at bounding box center [307, 114] width 265 height 26
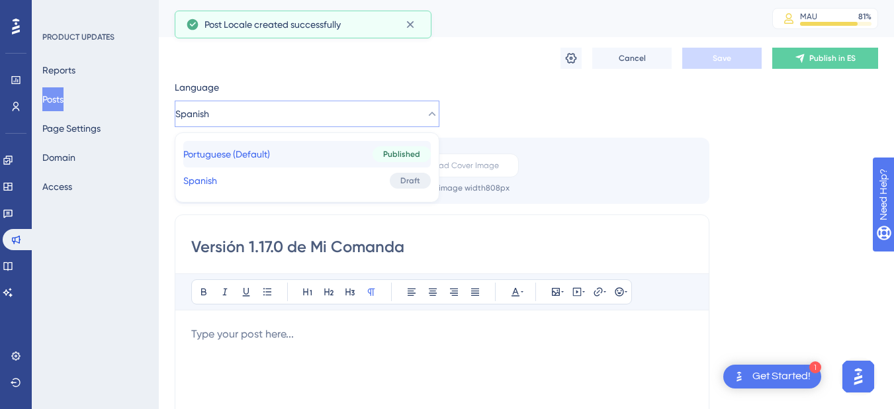
click at [270, 152] on span "Portuguese (Default)" at bounding box center [226, 154] width 87 height 16
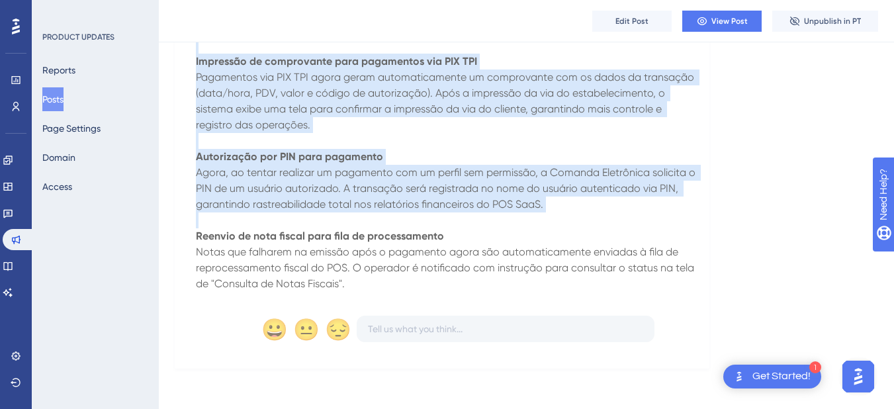
scroll to position [1411, 0]
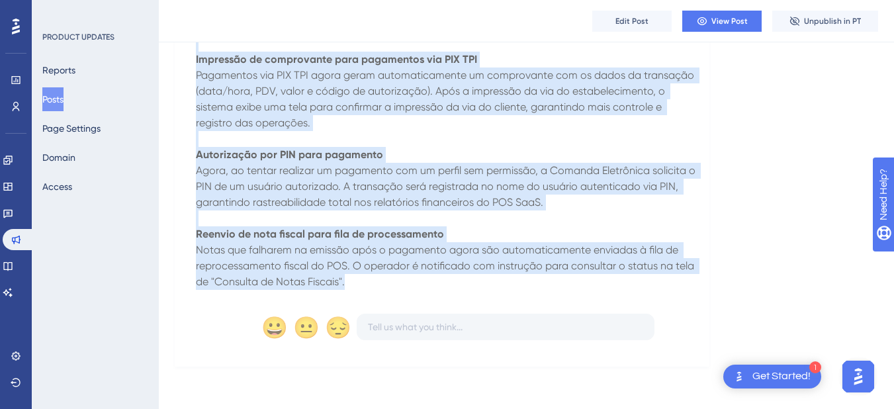
drag, startPoint x: 196, startPoint y: 181, endPoint x: 416, endPoint y: 283, distance: 242.9
copy div "L ipsu dolors am Consect adipiscing elit seddoeius tem inc utlabore etdol magn …"
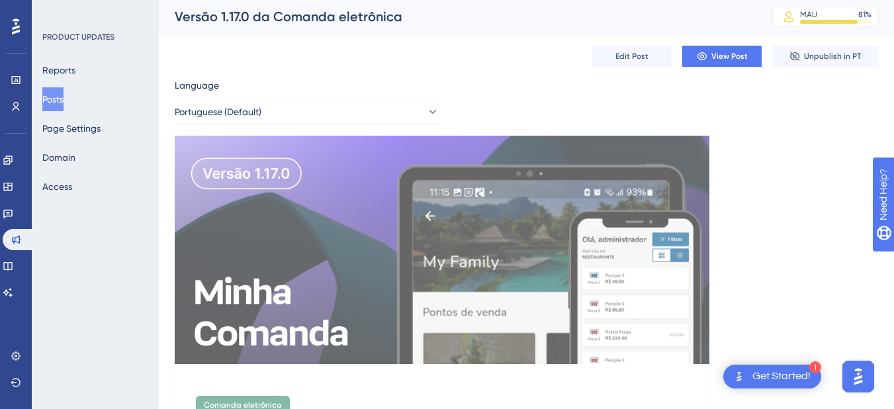
scroll to position [0, 0]
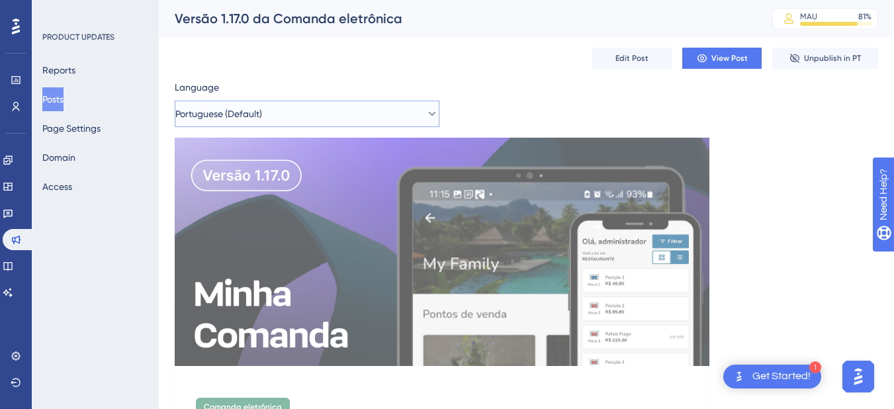
click at [271, 122] on button "Portuguese (Default)" at bounding box center [307, 114] width 265 height 26
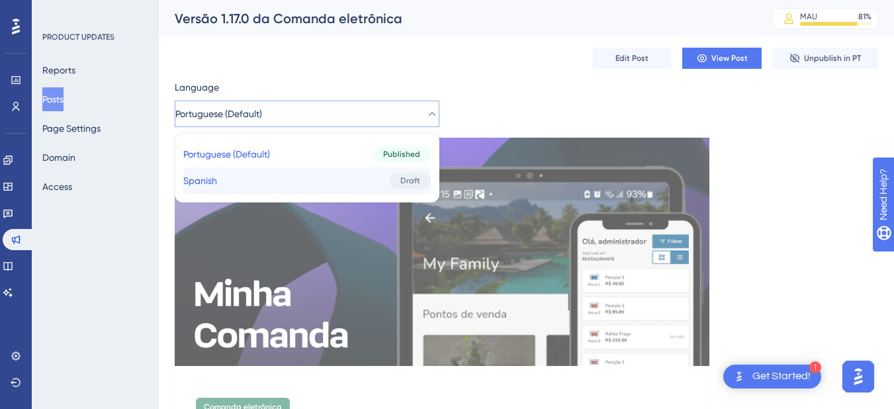
click at [293, 171] on button "Spanish Spanish Draft" at bounding box center [307, 180] width 248 height 26
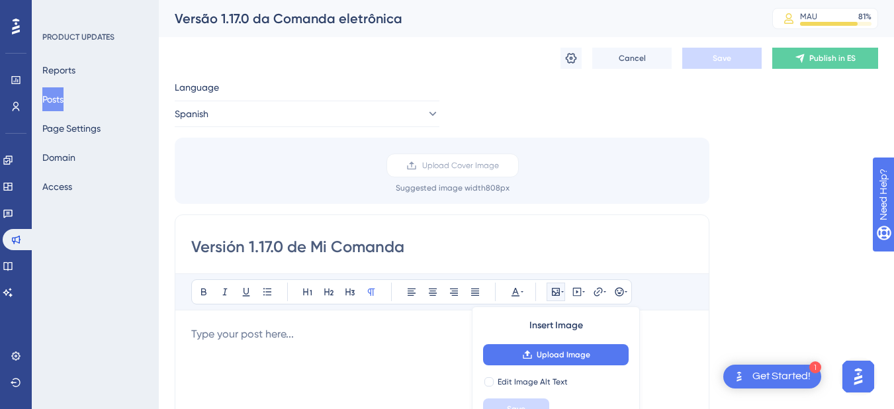
scroll to position [33, 0]
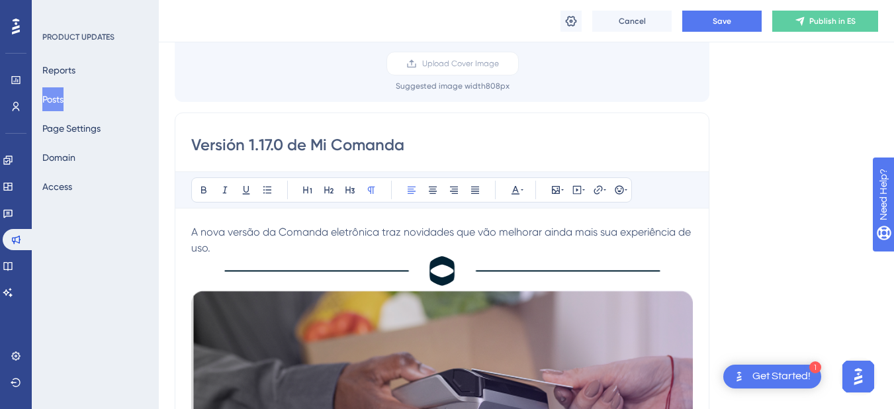
scroll to position [96, 0]
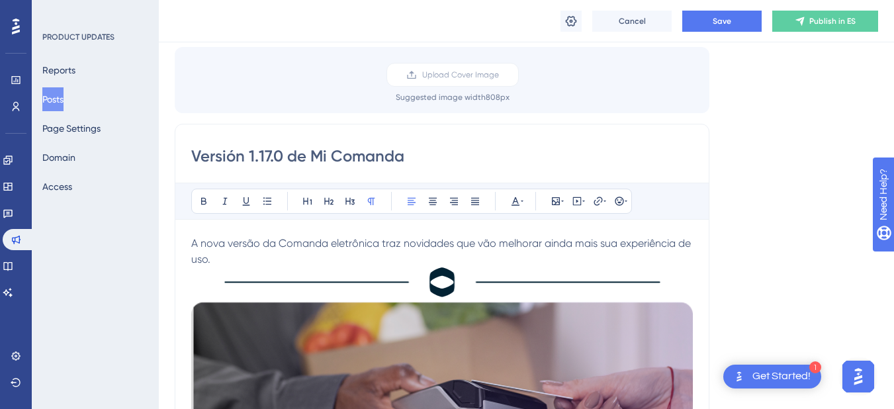
drag, startPoint x: 219, startPoint y: 261, endPoint x: 179, endPoint y: 243, distance: 44.2
copy span "A nova versão da Comanda eletrônica traz novidades que vão melhorar ainda mais …"
click at [211, 256] on span "A nova versão da Comanda eletrônica traz novidades que vão melhorar ainda mais …" at bounding box center [442, 251] width 502 height 28
drag, startPoint x: 213, startPoint y: 257, endPoint x: 185, endPoint y: 248, distance: 29.9
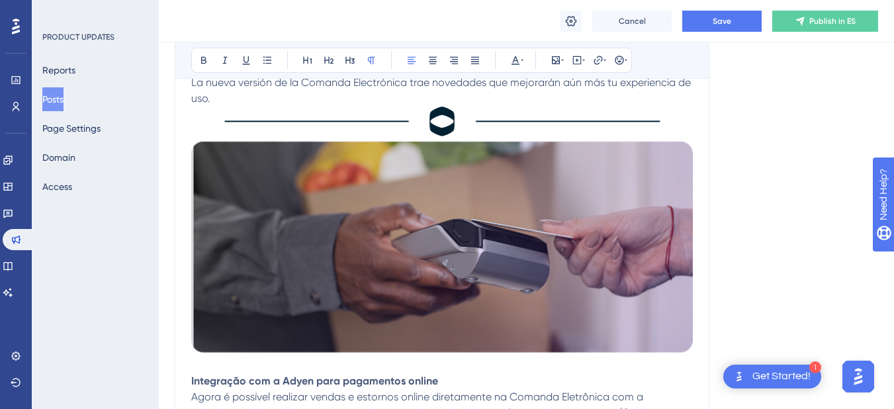
scroll to position [361, 0]
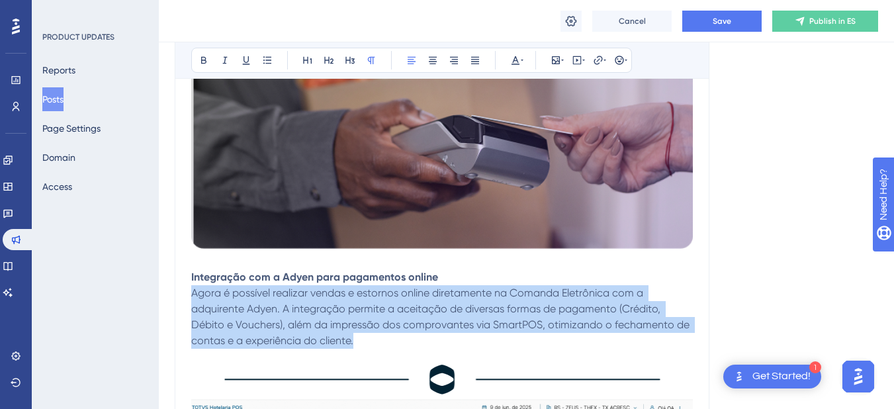
drag, startPoint x: 387, startPoint y: 344, endPoint x: 191, endPoint y: 296, distance: 201.8
click at [191, 296] on p "Agora é possível realizar vendas e estornos online diretamente na Comanda Eletr…" at bounding box center [442, 324] width 502 height 79
copy span "Agora é possível realizar vendas e estornos online diretamente na Comanda Eletr…"
click at [371, 340] on p "Agora é possível realizar vendas e estornos online diretamente na Comanda Eletr…" at bounding box center [442, 324] width 502 height 79
drag, startPoint x: 371, startPoint y: 346, endPoint x: 188, endPoint y: 298, distance: 188.8
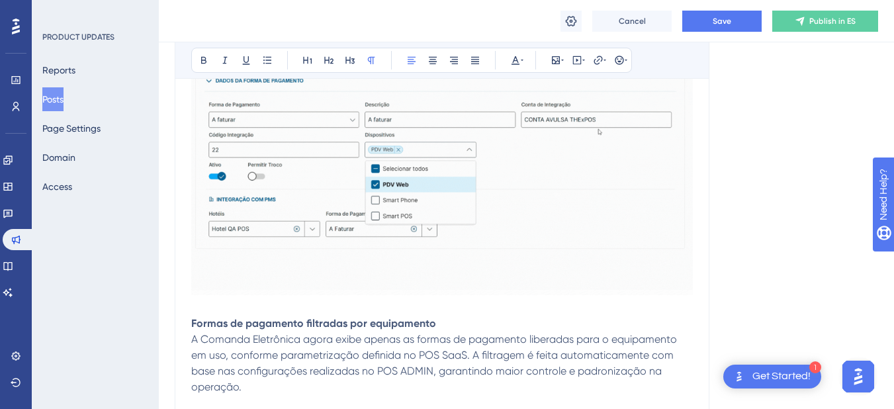
scroll to position [824, 0]
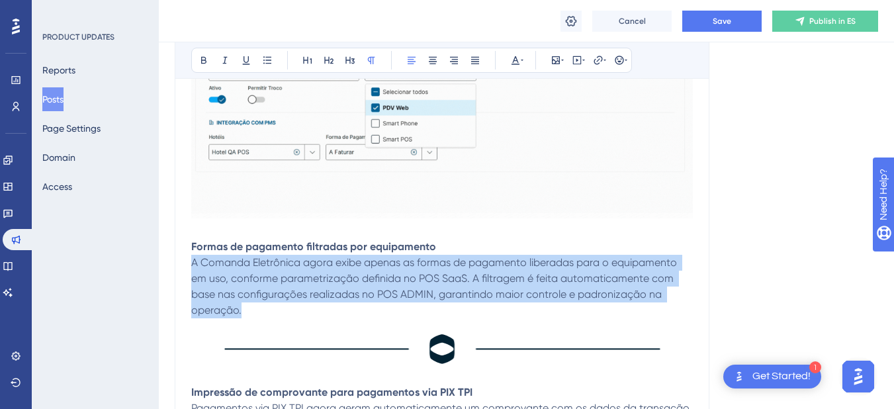
drag, startPoint x: 252, startPoint y: 310, endPoint x: 192, endPoint y: 267, distance: 73.6
click at [192, 267] on p "A Comanda Eletrônica agora exibe apenas as formas de pagamento liberadas para o…" at bounding box center [442, 294] width 502 height 79
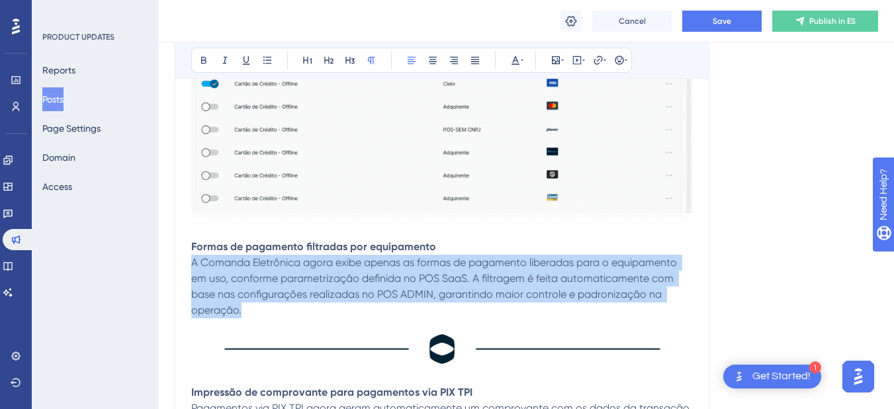
click at [256, 305] on p "A Comanda Eletrônica agora exibe apenas as formas de pagamento liberadas para o…" at bounding box center [442, 294] width 502 height 79
drag, startPoint x: 251, startPoint y: 313, endPoint x: 190, endPoint y: 269, distance: 75.3
click at [190, 269] on div "Versión 1.17.0 de Mi Comanda Bold Italic Underline Bullet Point Heading 1 Headi…" at bounding box center [442, 18] width 535 height 1244
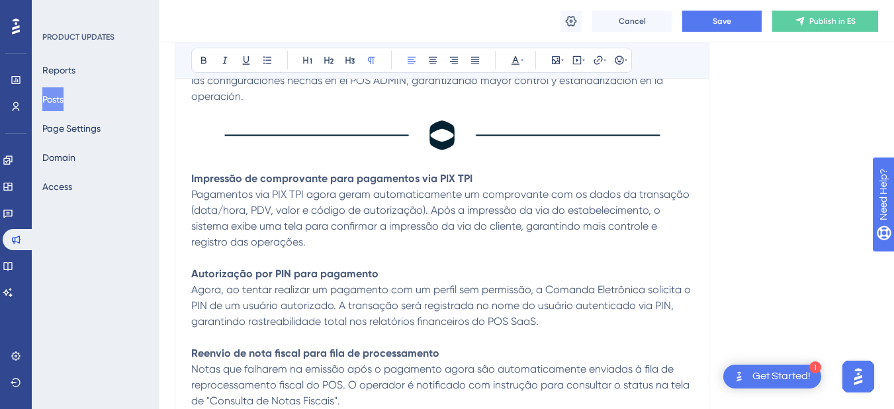
scroll to position [1089, 0]
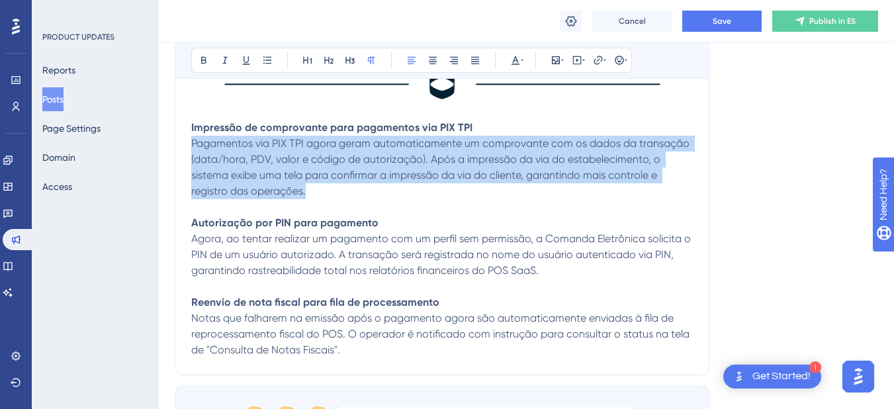
drag, startPoint x: 316, startPoint y: 192, endPoint x: 191, endPoint y: 152, distance: 131.5
click at [322, 198] on p "Pagamentos via PIX TPI agora geram automaticamente um comprovante com os dados …" at bounding box center [442, 183] width 502 height 95
drag, startPoint x: 319, startPoint y: 193, endPoint x: 189, endPoint y: 150, distance: 137.3
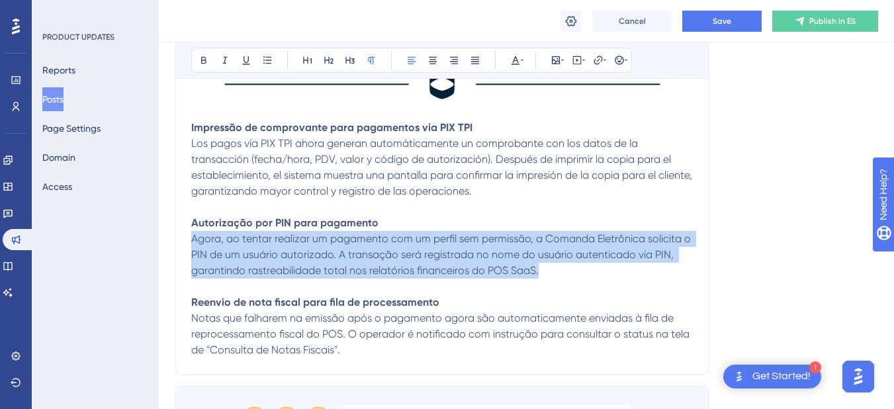
drag, startPoint x: 546, startPoint y: 269, endPoint x: 193, endPoint y: 243, distance: 354.5
click at [193, 243] on p "Agora, ao tentar realizar um pagamento com um perfil sem permissão, a Comanda E…" at bounding box center [442, 255] width 502 height 48
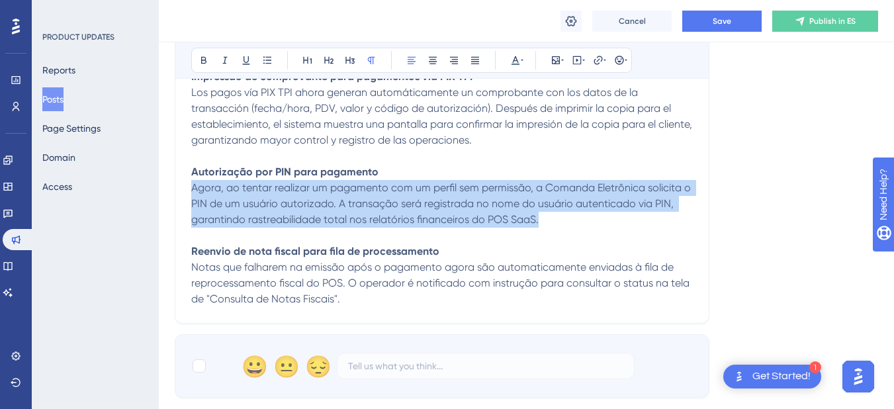
scroll to position [1155, 0]
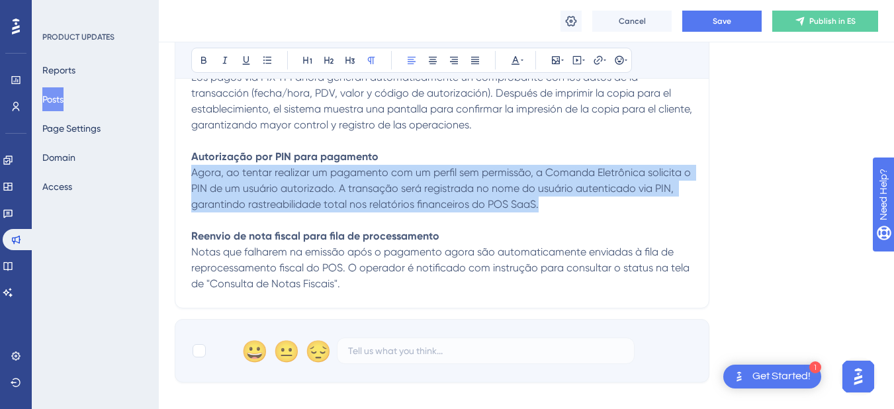
click at [542, 206] on p "Agora, ao tentar realizar um pagamento com um perfil sem permissão, a Comanda E…" at bounding box center [442, 189] width 502 height 48
drag, startPoint x: 542, startPoint y: 206, endPoint x: 191, endPoint y: 177, distance: 352.1
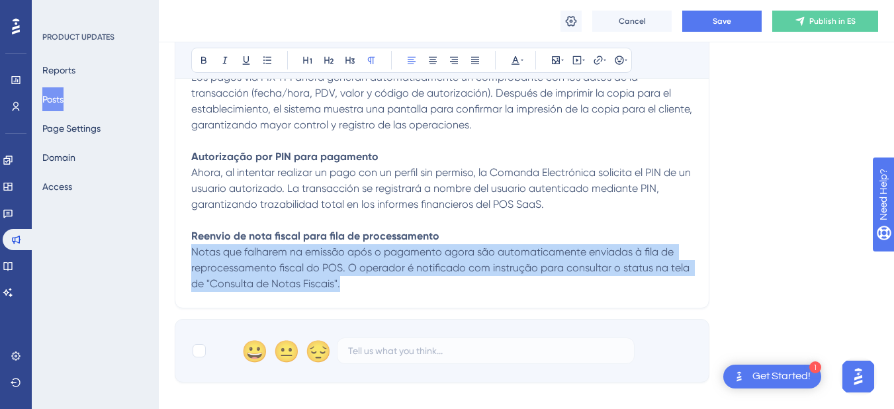
drag, startPoint x: 367, startPoint y: 287, endPoint x: 191, endPoint y: 258, distance: 178.6
click at [376, 281] on p "Notas que falharem na emissão após o pagamento agora são automaticamente enviad…" at bounding box center [442, 268] width 502 height 48
drag, startPoint x: 368, startPoint y: 285, endPoint x: 189, endPoint y: 258, distance: 180.8
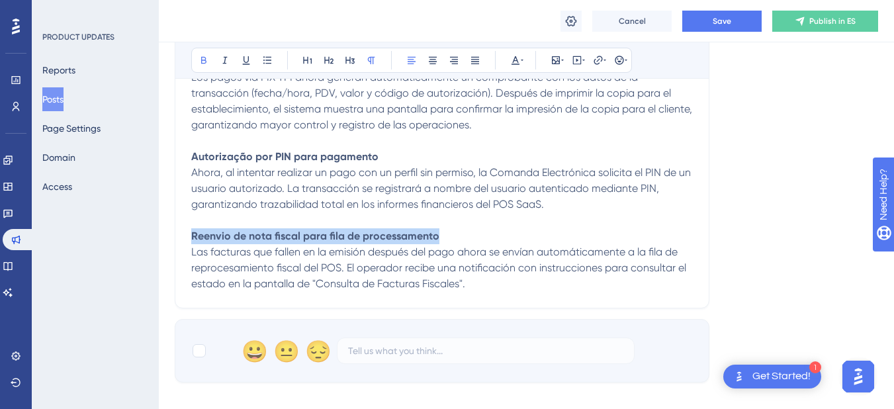
drag, startPoint x: 429, startPoint y: 238, endPoint x: 192, endPoint y: 238, distance: 237.0
click at [192, 238] on strong "Reenvio de nota fiscal para fila de processamento" at bounding box center [315, 236] width 248 height 13
click at [436, 239] on strong "Reenvio de nota fiscal para fila de processamento" at bounding box center [315, 236] width 248 height 13
drag, startPoint x: 436, startPoint y: 239, endPoint x: 191, endPoint y: 236, distance: 244.3
click at [191, 236] on strong "Reenvio de nota fiscal para fila de processamento" at bounding box center [315, 236] width 248 height 13
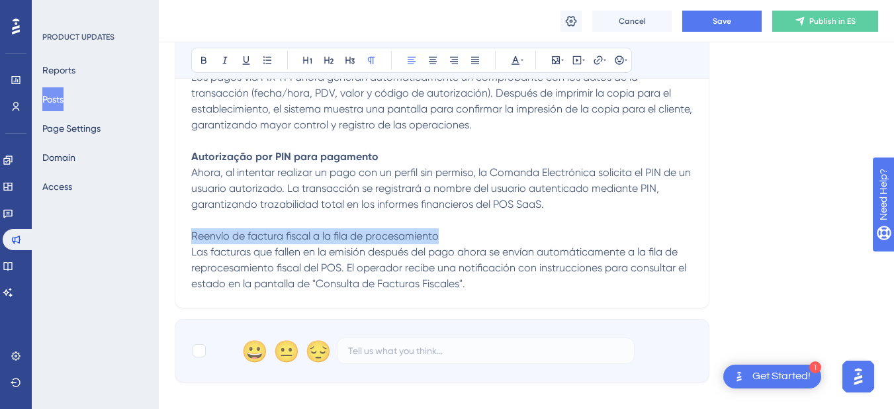
drag, startPoint x: 191, startPoint y: 236, endPoint x: 443, endPoint y: 232, distance: 251.6
click at [443, 232] on p "Reenvío de factura fiscal a la fila de procesamiento" at bounding box center [442, 236] width 502 height 16
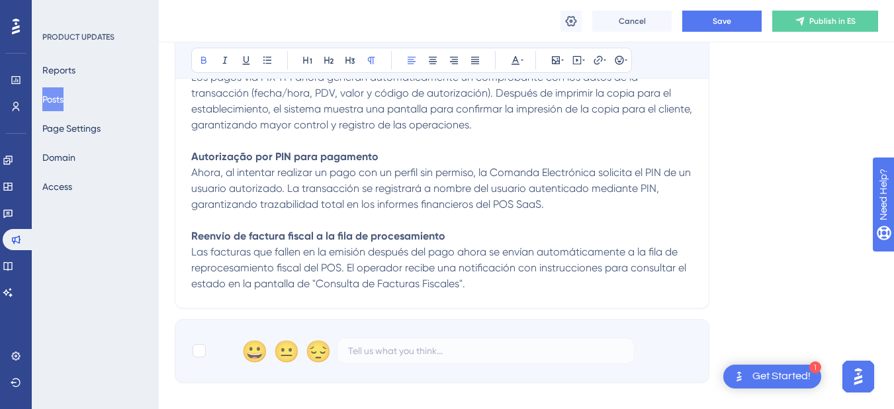
click at [376, 158] on p "Los pagos vía PIX TPI ahora generan automáticamente un comprobante con los dato…" at bounding box center [442, 117] width 502 height 95
drag, startPoint x: 375, startPoint y: 159, endPoint x: 191, endPoint y: 164, distance: 184.1
click at [364, 158] on strong "Autorização por PIN para pagamento" at bounding box center [284, 156] width 187 height 13
drag, startPoint x: 375, startPoint y: 159, endPoint x: 193, endPoint y: 158, distance: 182.7
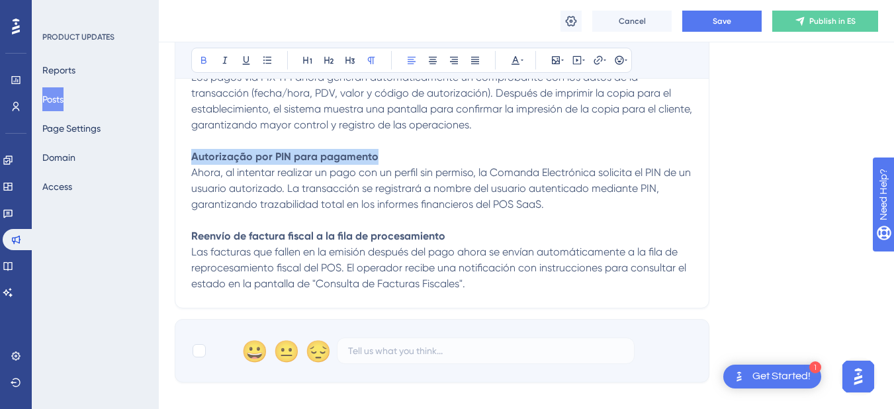
click at [193, 158] on strong "Autorização por PIN para pagamento" at bounding box center [284, 156] width 187 height 13
drag, startPoint x: 344, startPoint y: 160, endPoint x: 194, endPoint y: 159, distance: 150.3
click at [194, 159] on p "Los pagos vía PIX TPI ahora generan automáticamente un comprobante con los dato…" at bounding box center [442, 117] width 502 height 95
click at [343, 159] on strong "Autorización por PIN para pago" at bounding box center [270, 156] width 158 height 13
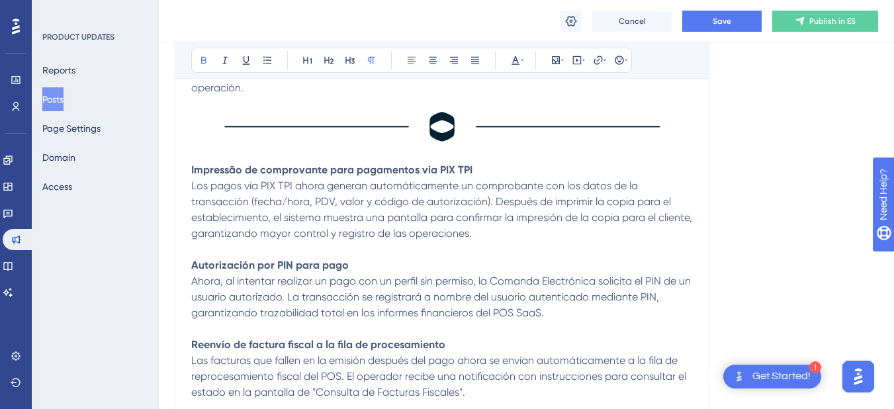
scroll to position [1023, 0]
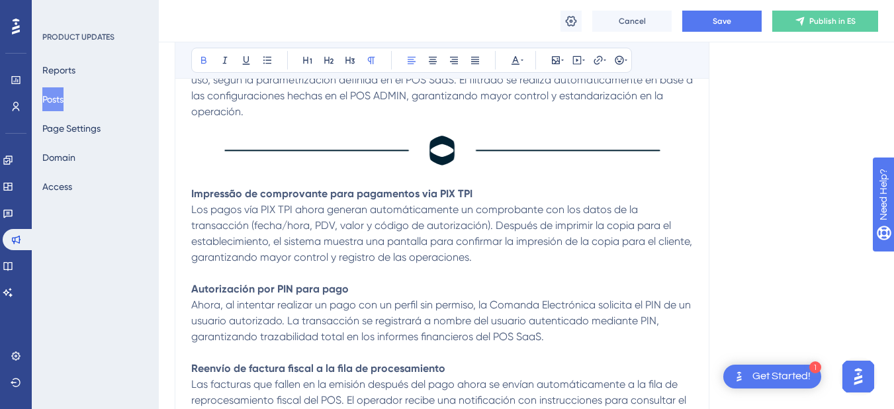
drag, startPoint x: 473, startPoint y: 193, endPoint x: 192, endPoint y: 191, distance: 281.3
click at [192, 191] on p "Impressão de comprovante para pagamentos via PIX TPI" at bounding box center [442, 186] width 502 height 32
click at [193, 193] on strong "Impressão de comprovante para pagamentos via PIX TPI" at bounding box center [331, 193] width 281 height 13
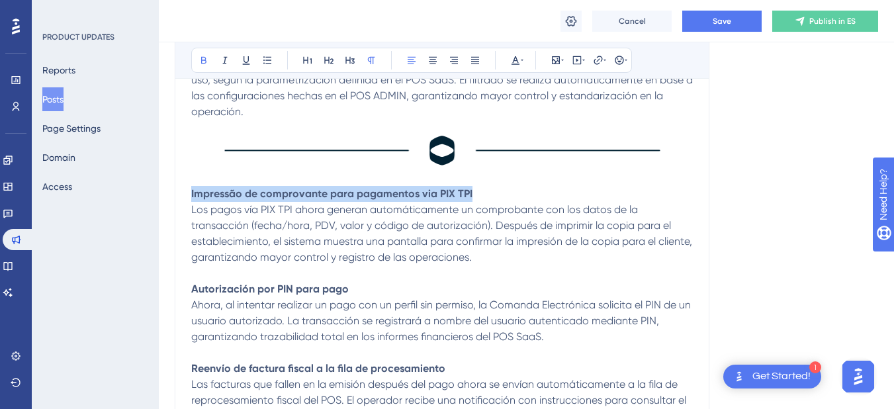
click at [457, 194] on strong "Impressão de comprovante para pagamentos via PIX TPI" at bounding box center [331, 193] width 281 height 13
drag, startPoint x: 469, startPoint y: 195, endPoint x: 191, endPoint y: 191, distance: 278.7
drag, startPoint x: 437, startPoint y: 195, endPoint x: 191, endPoint y: 191, distance: 245.6
click at [191, 191] on p "Impresión de comprobante para pagos vía PIX TPI" at bounding box center [442, 186] width 502 height 32
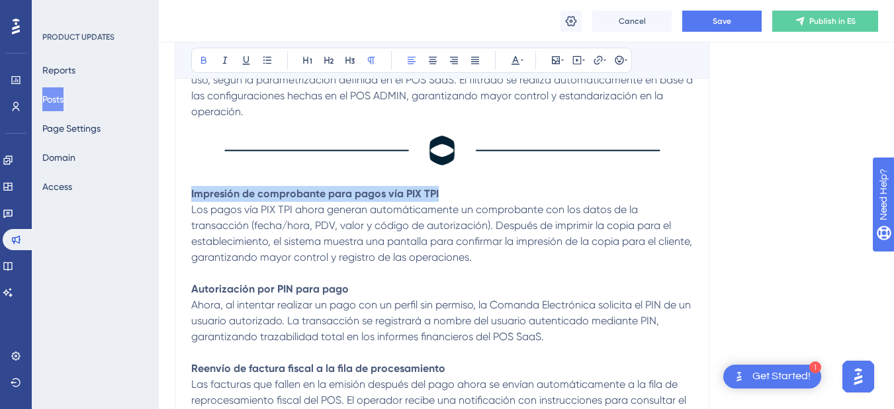
click at [453, 187] on p "Impresión de comprobante para pagos vía PIX TPI" at bounding box center [442, 186] width 502 height 32
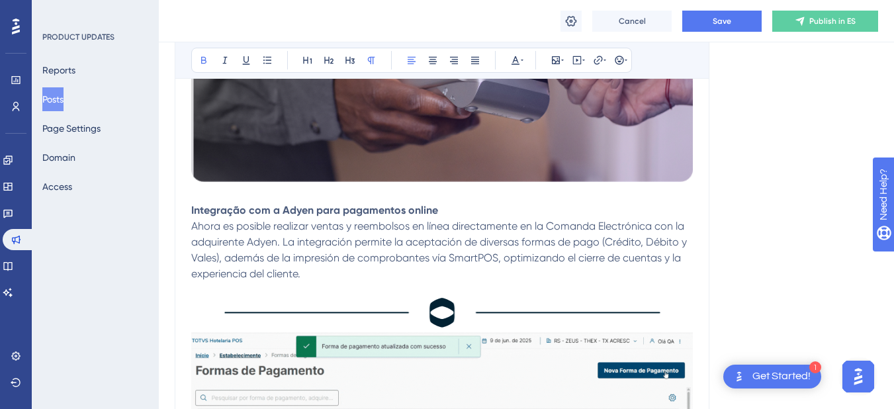
scroll to position [427, 0]
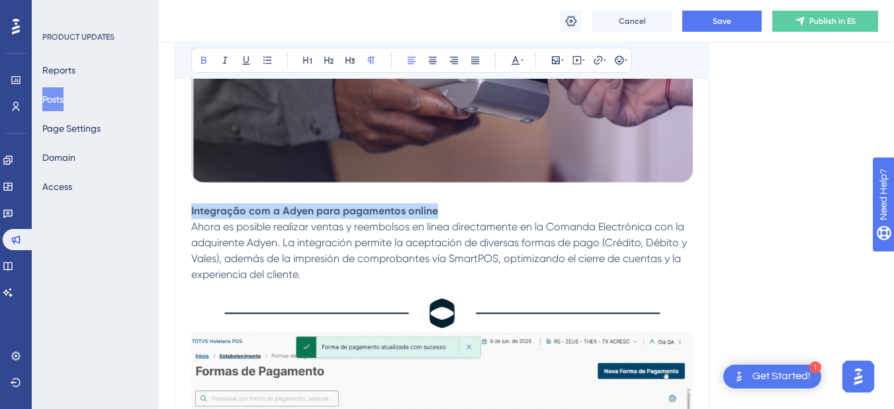
drag, startPoint x: 435, startPoint y: 210, endPoint x: 189, endPoint y: 214, distance: 246.3
click at [189, 214] on div "Versión 1.17.0 de Mi Comanda Bold Italic Underline Bullet Point Heading 1 Headi…" at bounding box center [442, 415] width 535 height 1244
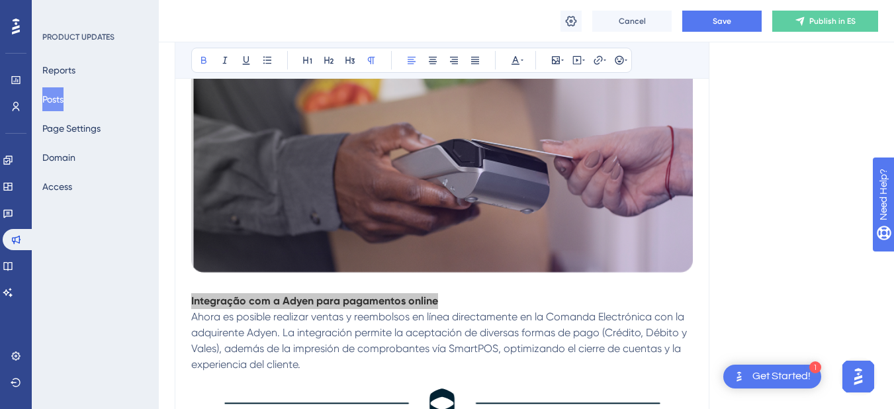
scroll to position [361, 0]
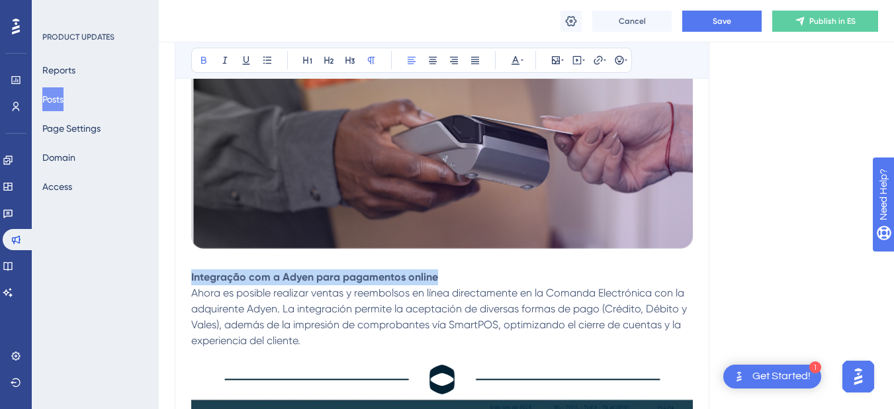
click at [437, 278] on p "Integração com a Adyen para pagamentos online" at bounding box center [442, 277] width 502 height 16
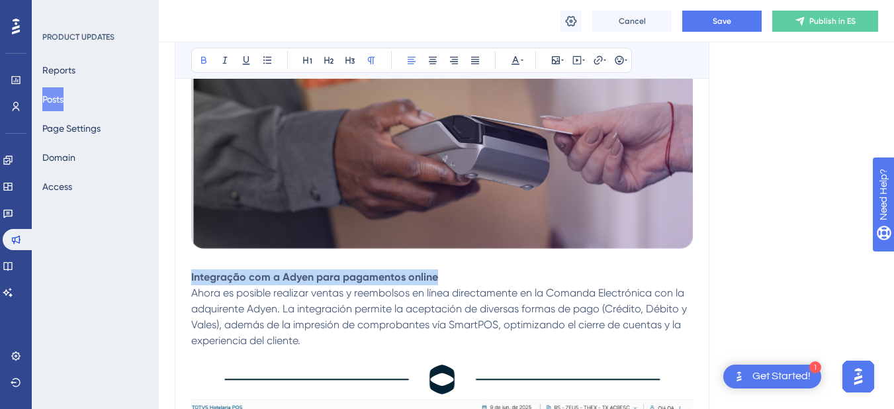
drag, startPoint x: 437, startPoint y: 278, endPoint x: 191, endPoint y: 283, distance: 245.6
click at [191, 283] on p "Integração com a Adyen para pagamentos online" at bounding box center [442, 277] width 502 height 16
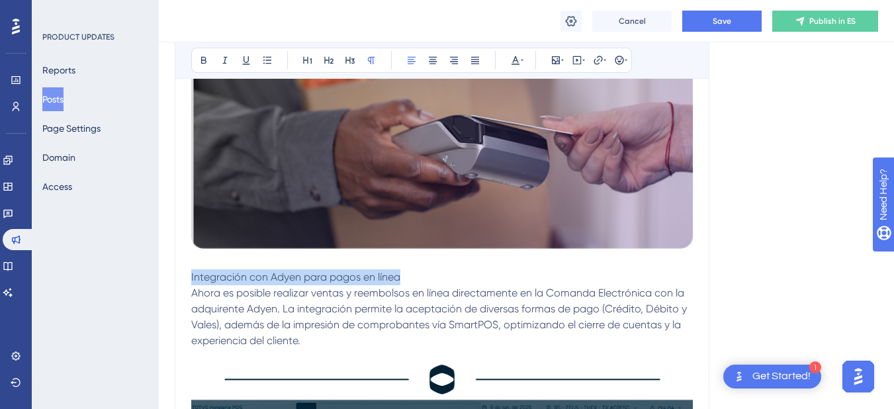
drag, startPoint x: 401, startPoint y: 282, endPoint x: 190, endPoint y: 283, distance: 210.5
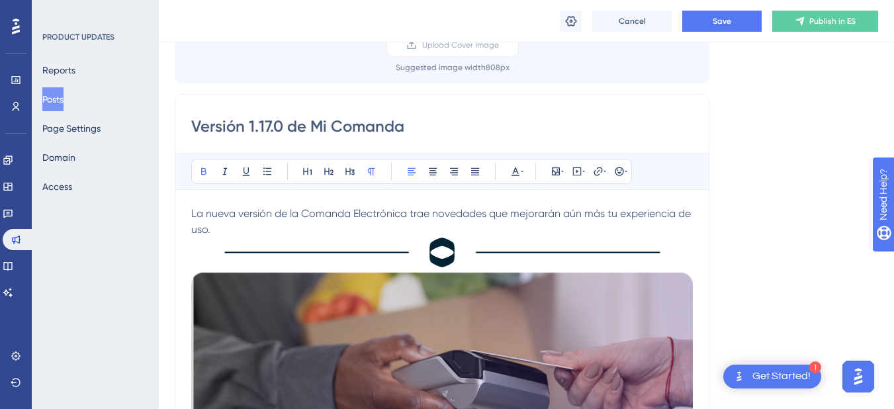
scroll to position [96, 0]
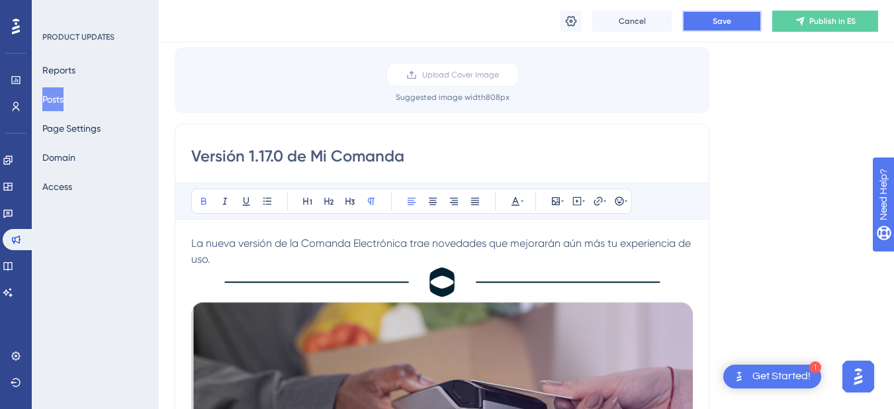
click at [720, 30] on button "Save" at bounding box center [722, 21] width 79 height 21
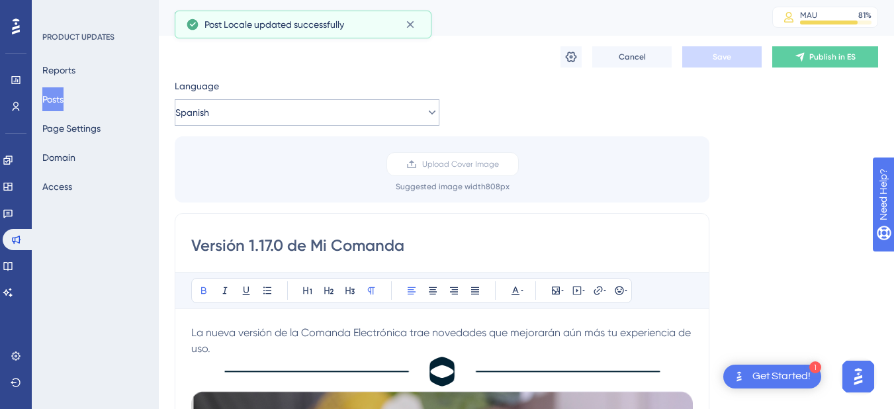
scroll to position [0, 0]
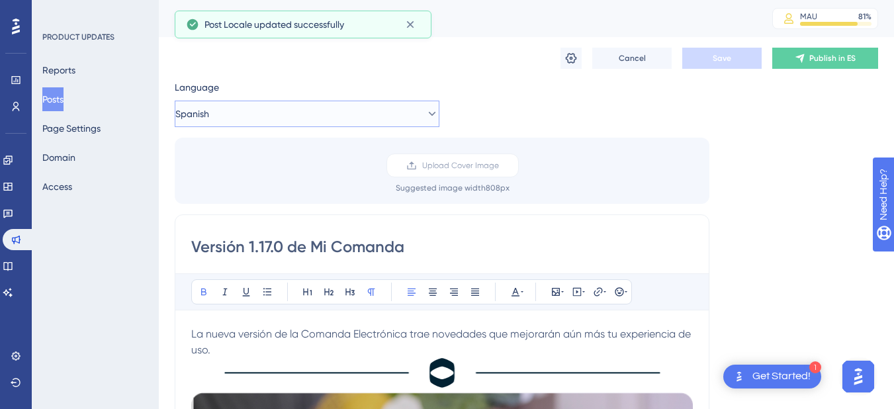
click at [330, 113] on button "Spanish" at bounding box center [307, 114] width 265 height 26
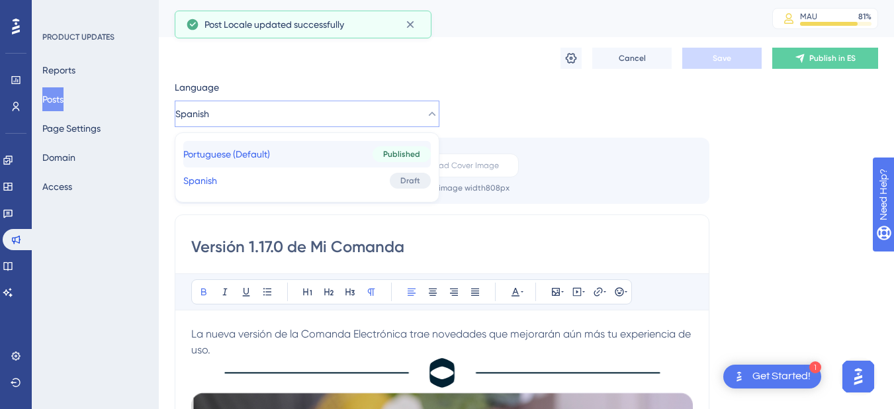
click at [323, 160] on button "Portuguese (Default) Portuguese (Default) Published" at bounding box center [307, 154] width 248 height 26
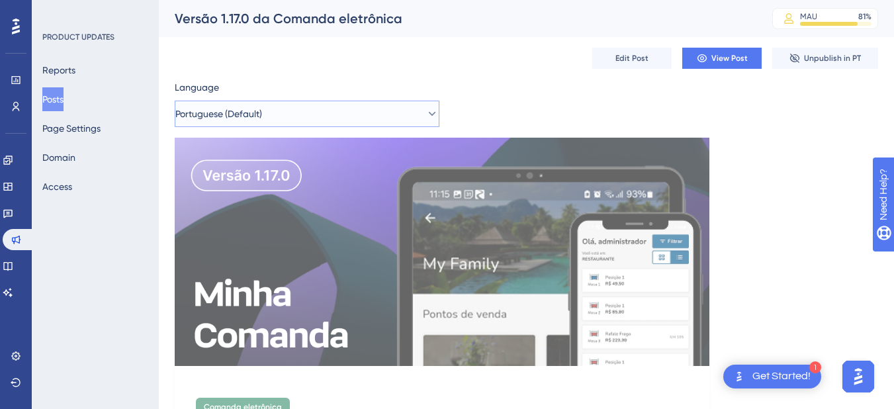
click at [301, 115] on button "Portuguese (Default)" at bounding box center [307, 114] width 265 height 26
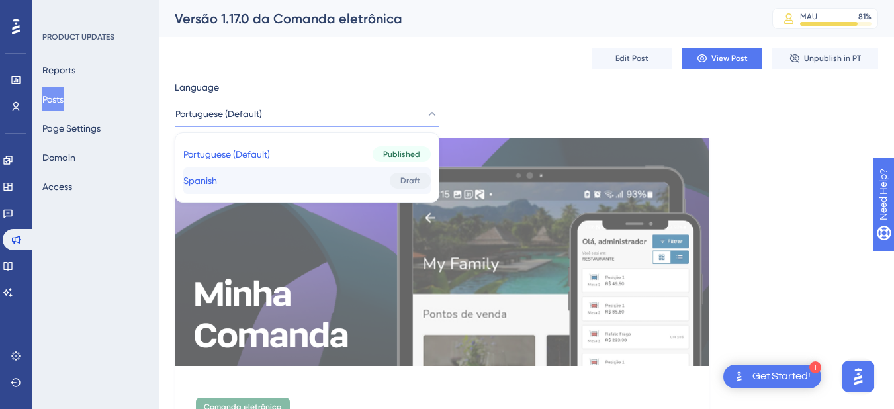
click at [285, 170] on button "Spanish Spanish Draft" at bounding box center [307, 180] width 248 height 26
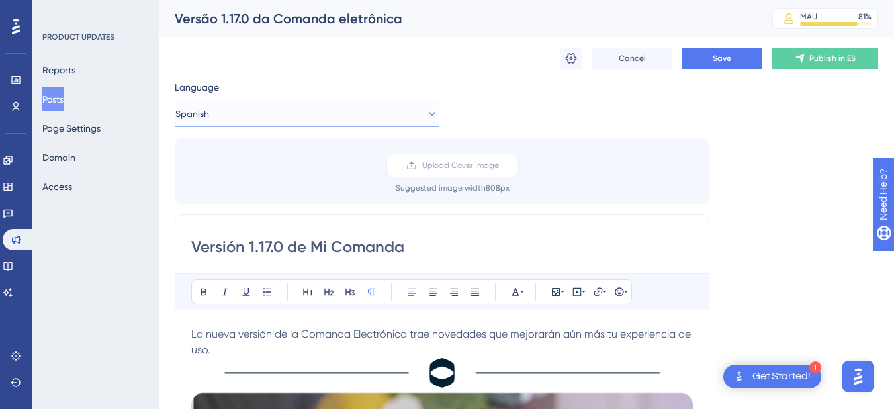
click at [394, 109] on button "Spanish" at bounding box center [307, 114] width 265 height 26
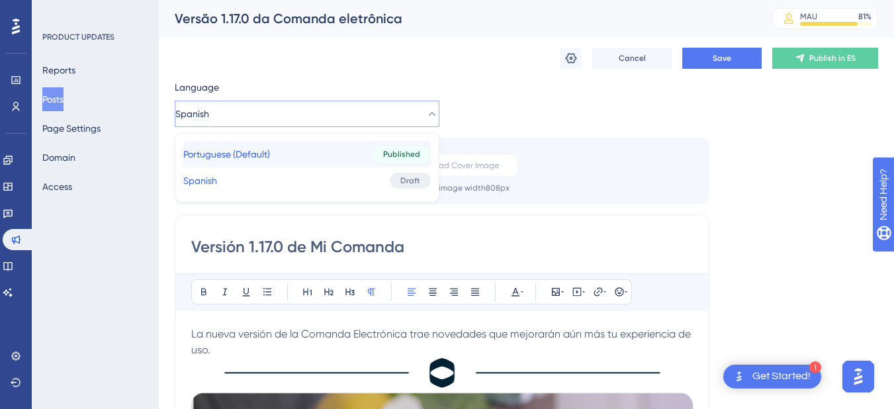
click at [373, 158] on div "Published" at bounding box center [402, 154] width 58 height 16
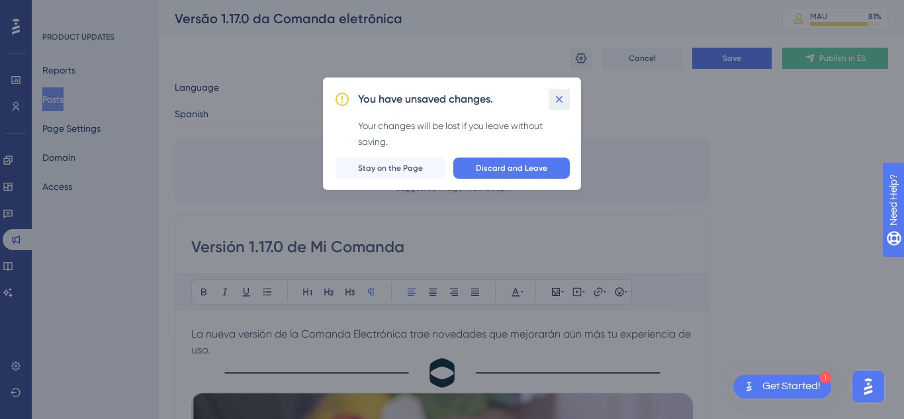
click at [559, 100] on icon at bounding box center [559, 99] width 13 height 13
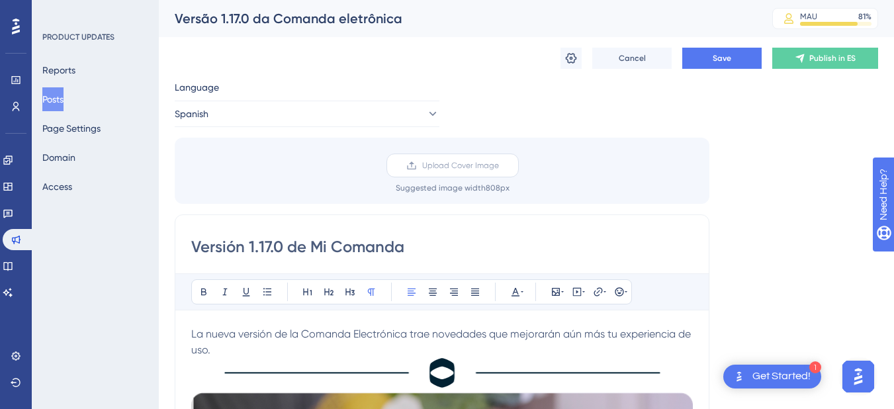
click at [449, 175] on label "Upload Cover Image" at bounding box center [453, 166] width 132 height 24
click at [499, 165] on input "Upload Cover Image" at bounding box center [499, 165] width 0 height 0
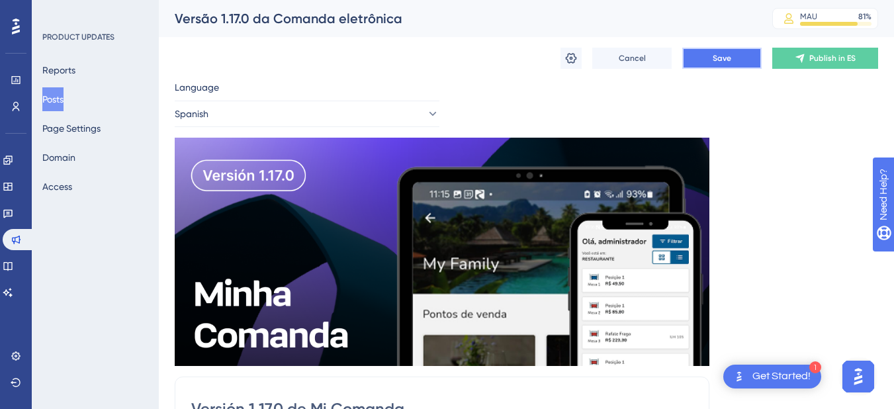
click at [736, 52] on button "Save" at bounding box center [722, 58] width 79 height 21
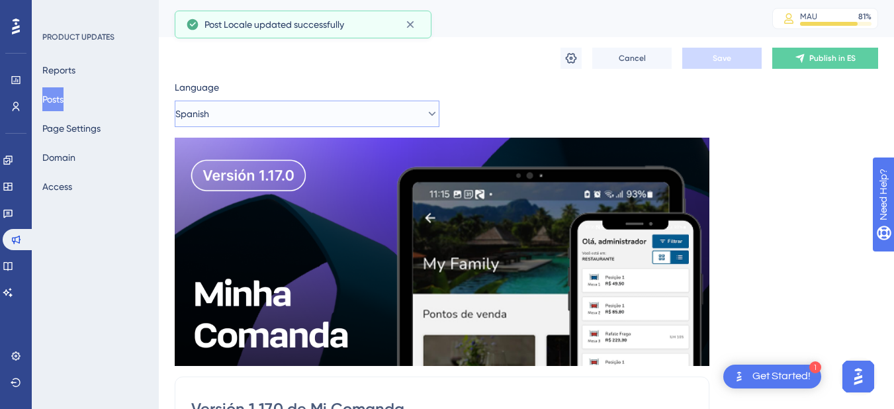
click at [404, 107] on button "Spanish" at bounding box center [307, 114] width 265 height 26
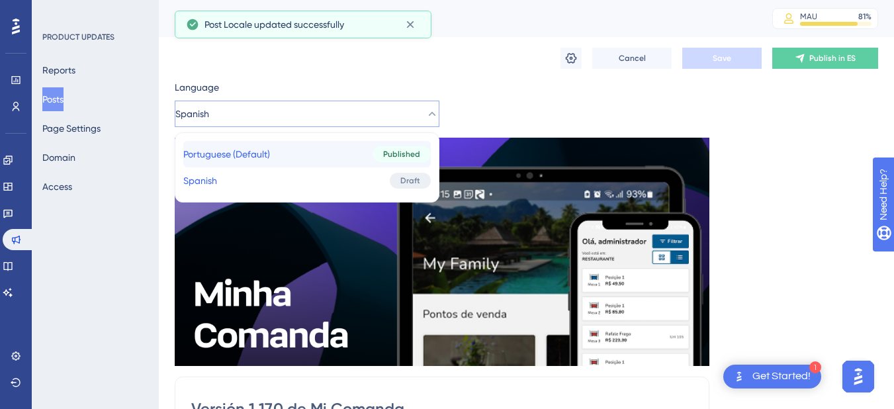
click at [396, 158] on span "Published" at bounding box center [401, 154] width 37 height 11
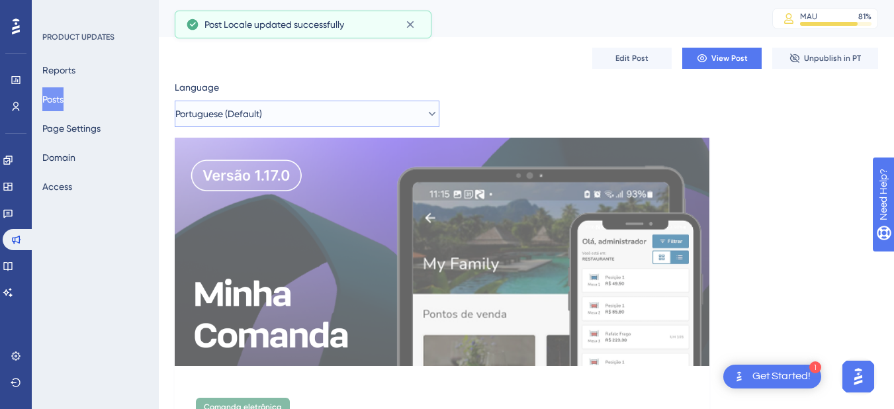
click at [405, 116] on button "Portuguese (Default)" at bounding box center [307, 114] width 265 height 26
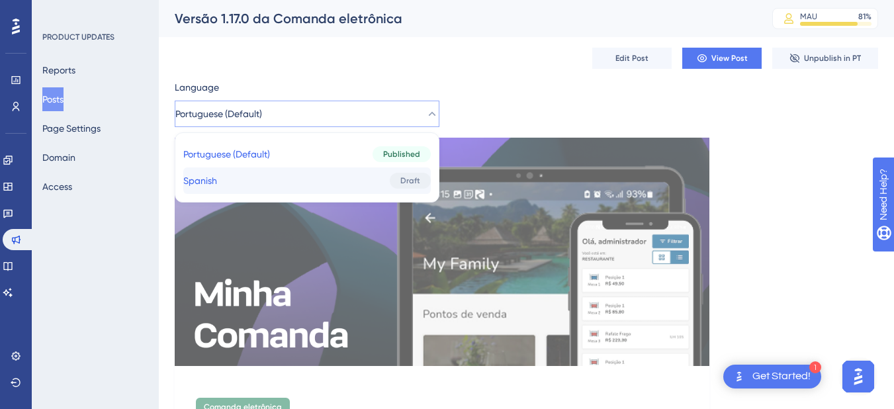
click at [376, 180] on button "Spanish Spanish Draft" at bounding box center [307, 180] width 248 height 26
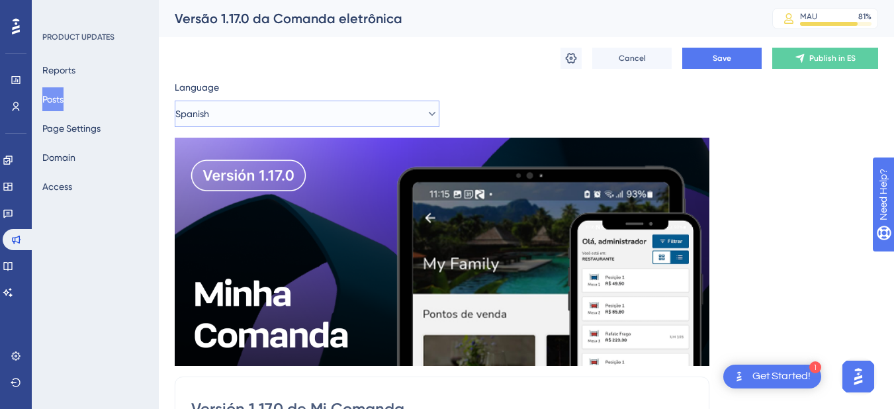
click at [401, 116] on button "Spanish" at bounding box center [307, 114] width 265 height 26
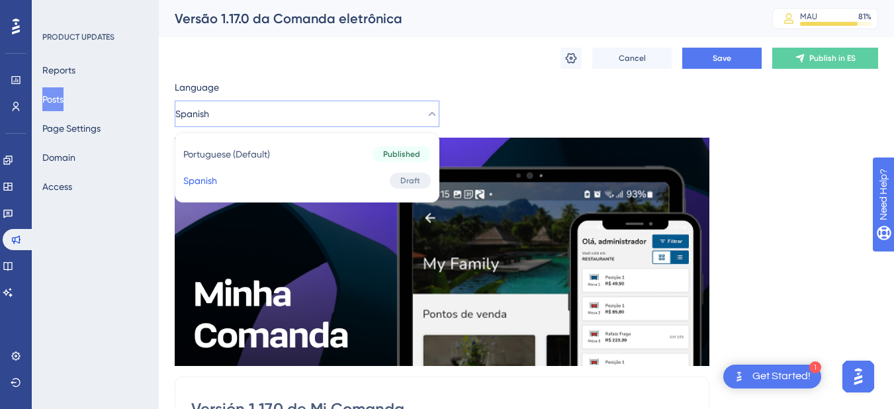
click at [564, 75] on div "Cancel Save Publish in ES" at bounding box center [527, 58] width 704 height 42
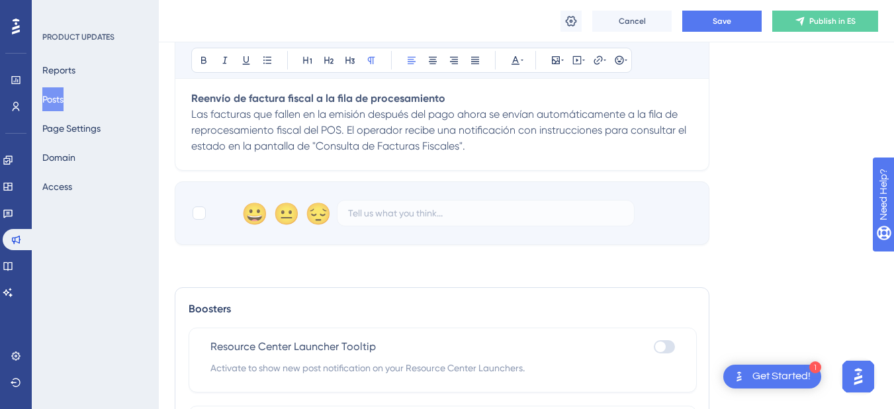
scroll to position [1456, 0]
click at [743, 15] on button "Save" at bounding box center [722, 21] width 79 height 21
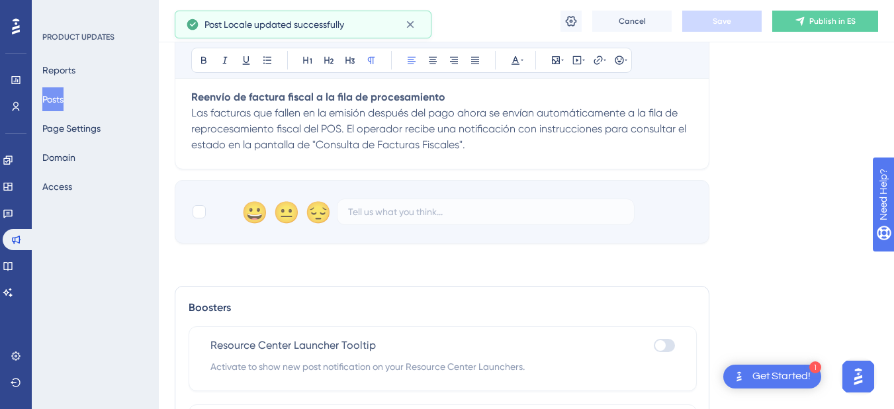
click at [56, 99] on button "Posts" at bounding box center [52, 99] width 21 height 24
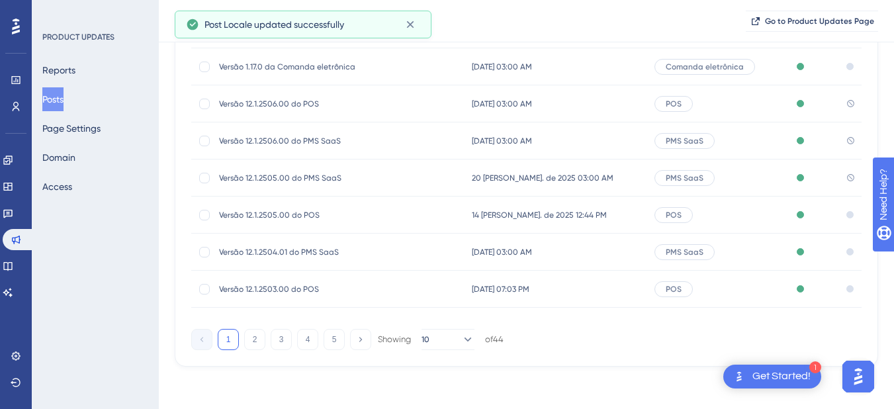
scroll to position [199, 0]
